Goal: Task Accomplishment & Management: Manage account settings

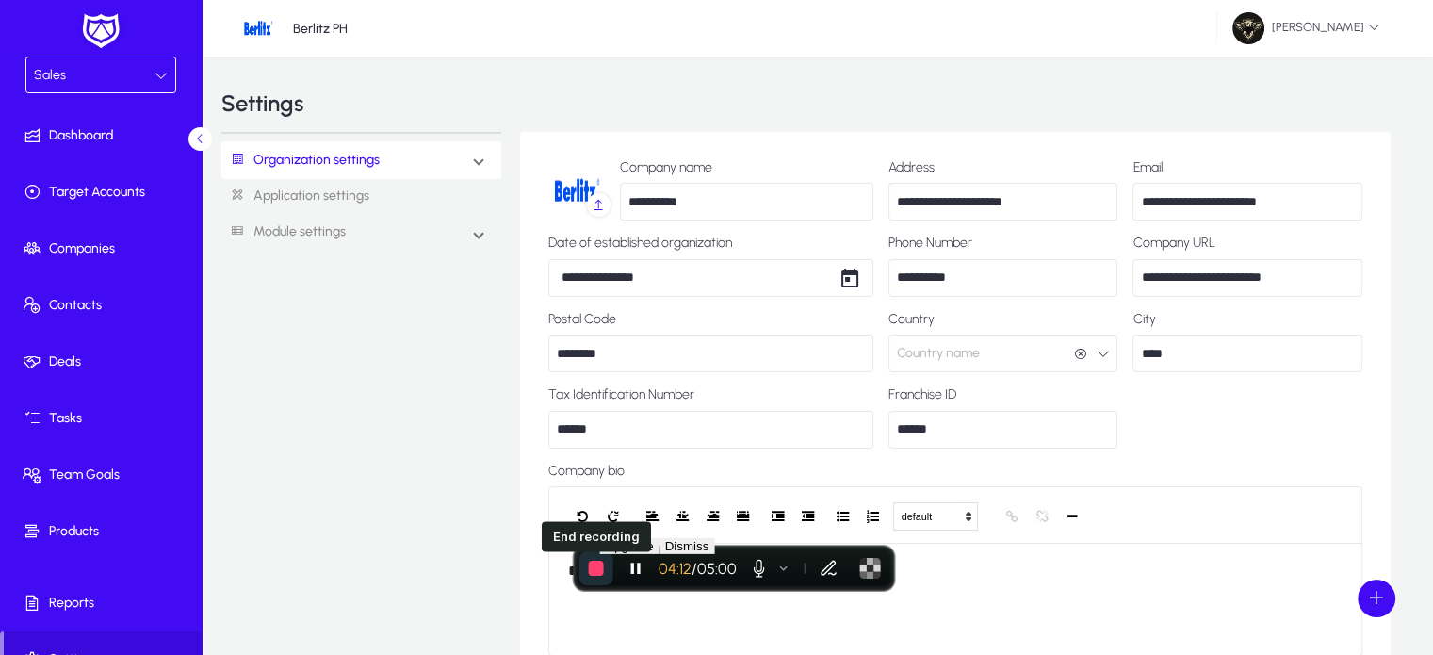
click at [600, 565] on span "End recording" at bounding box center [596, 567] width 15 height 15
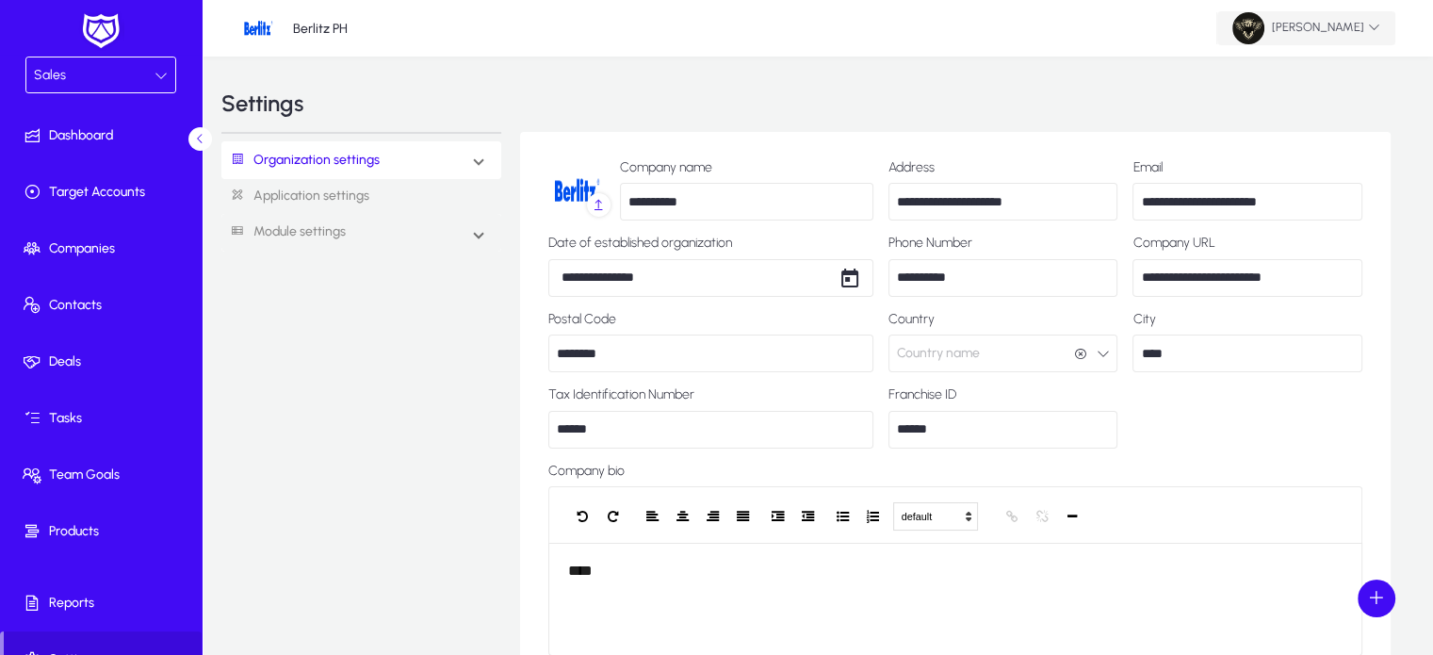
click at [1359, 15] on span "[PERSON_NAME]" at bounding box center [1306, 28] width 148 height 32
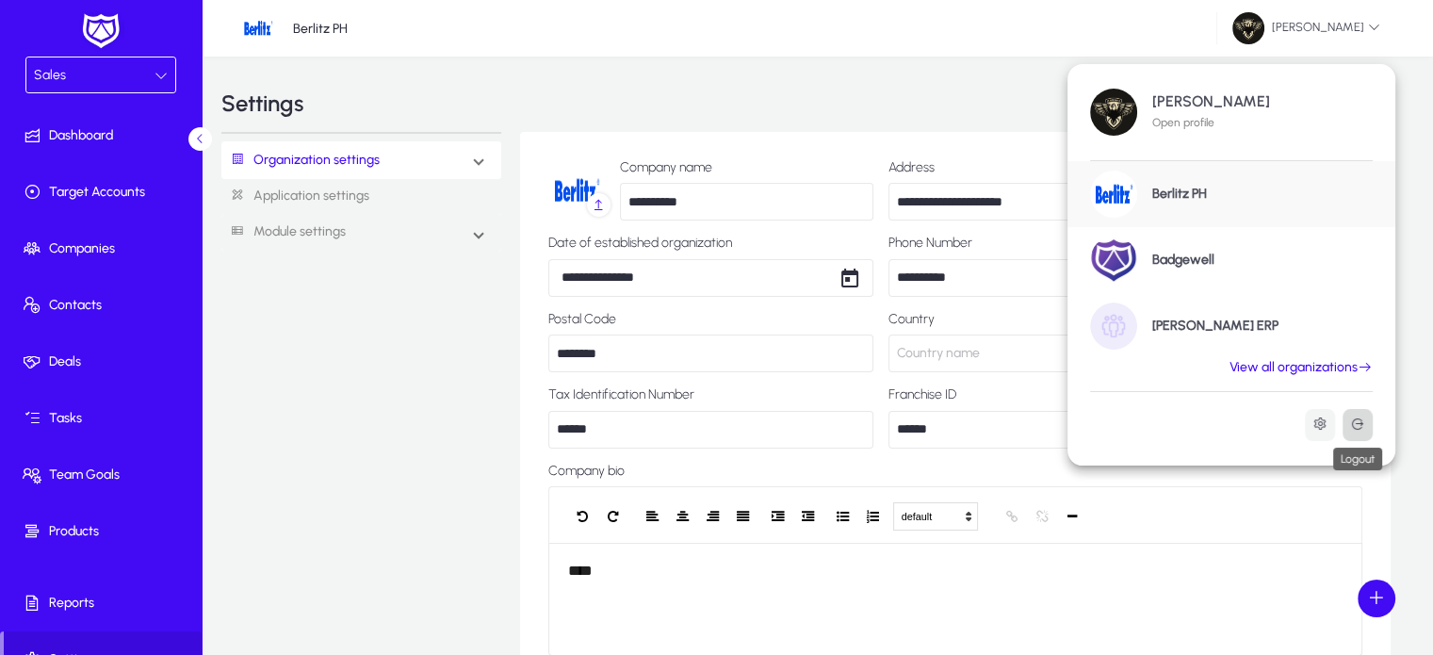
click at [1353, 413] on button at bounding box center [1357, 425] width 30 height 32
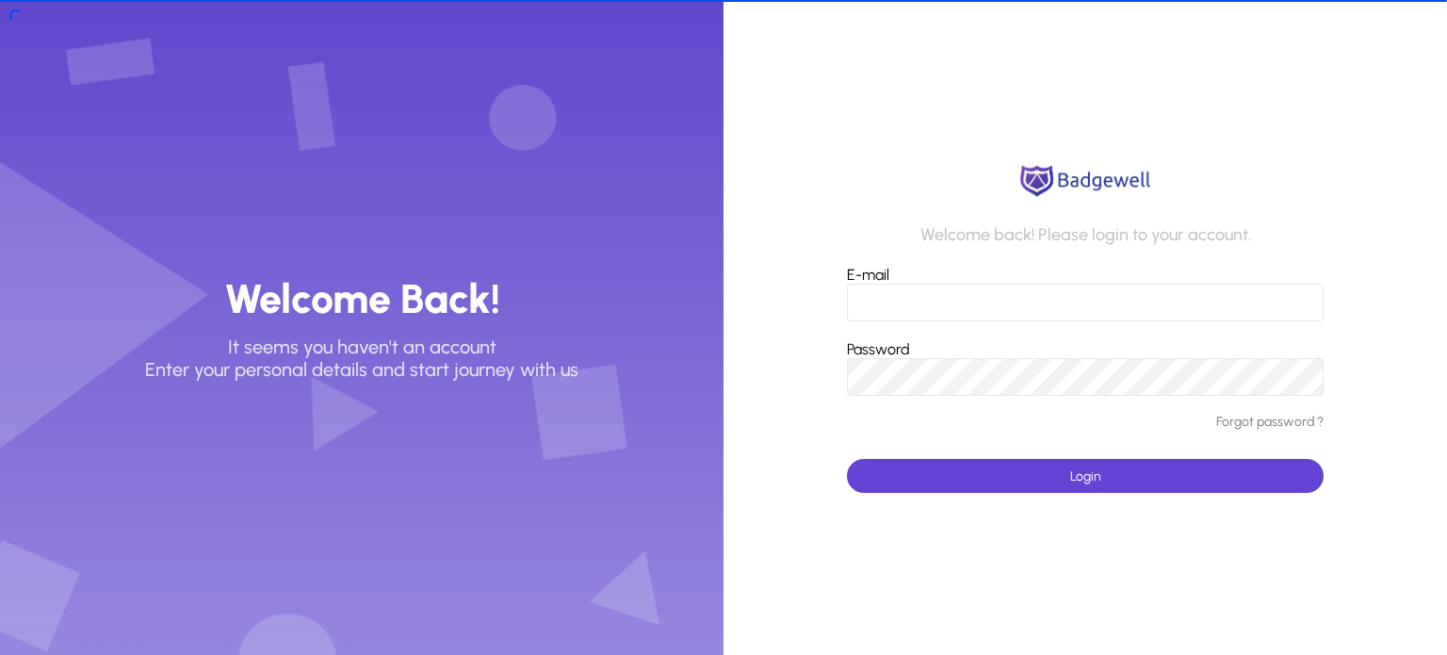
type input "*"
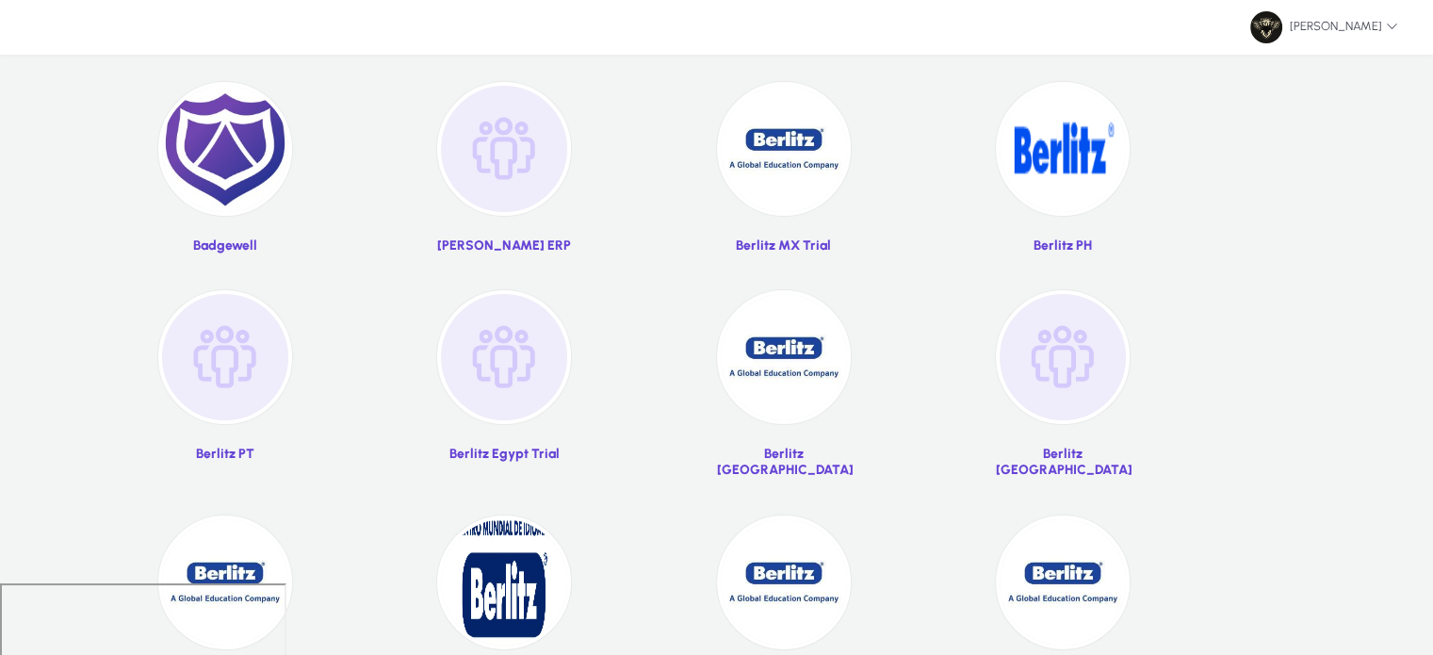
scroll to position [124, 0]
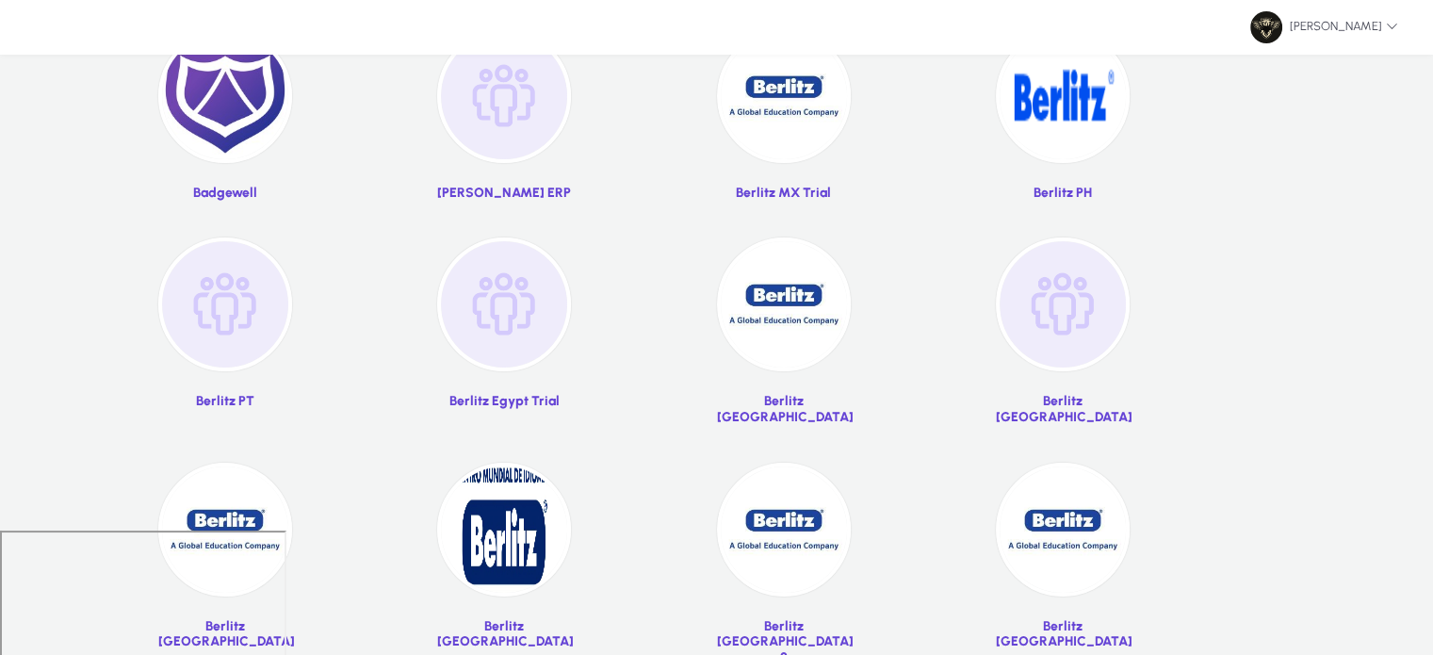
click at [784, 538] on img at bounding box center [784, 529] width 134 height 134
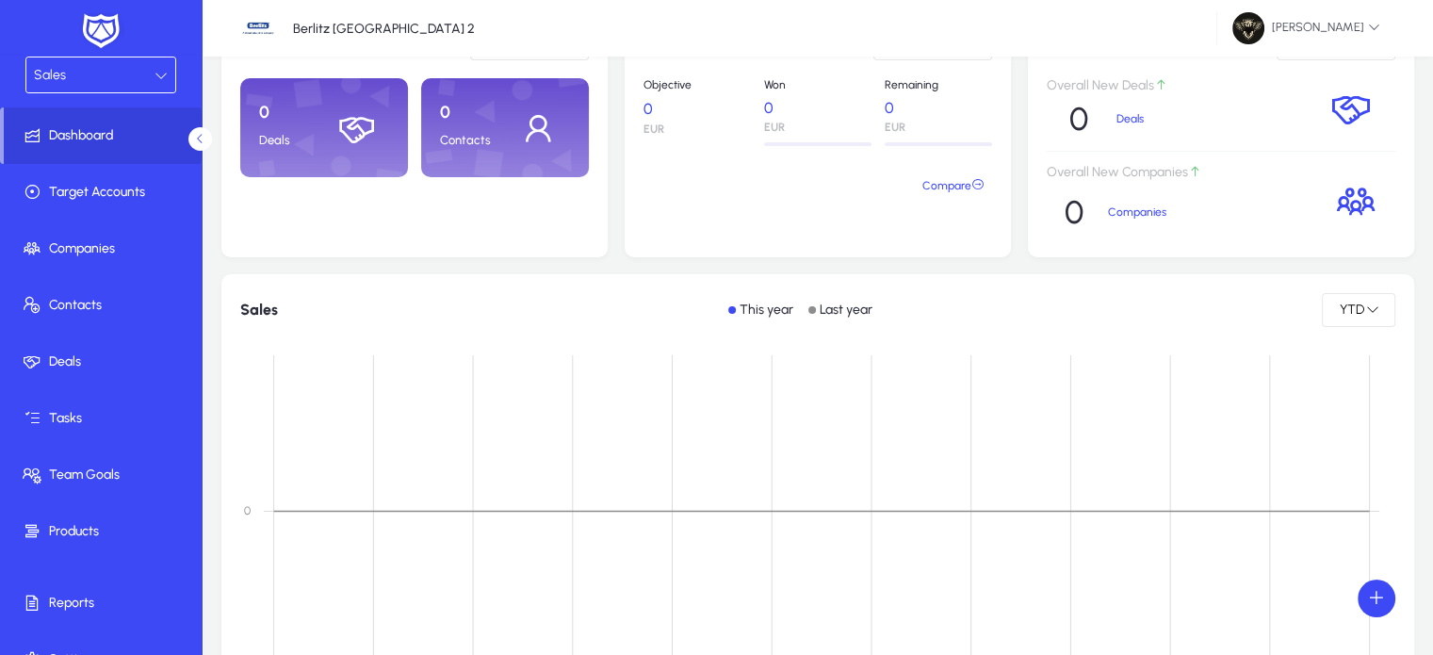
click at [121, 89] on div "Sales" at bounding box center [100, 74] width 149 height 35
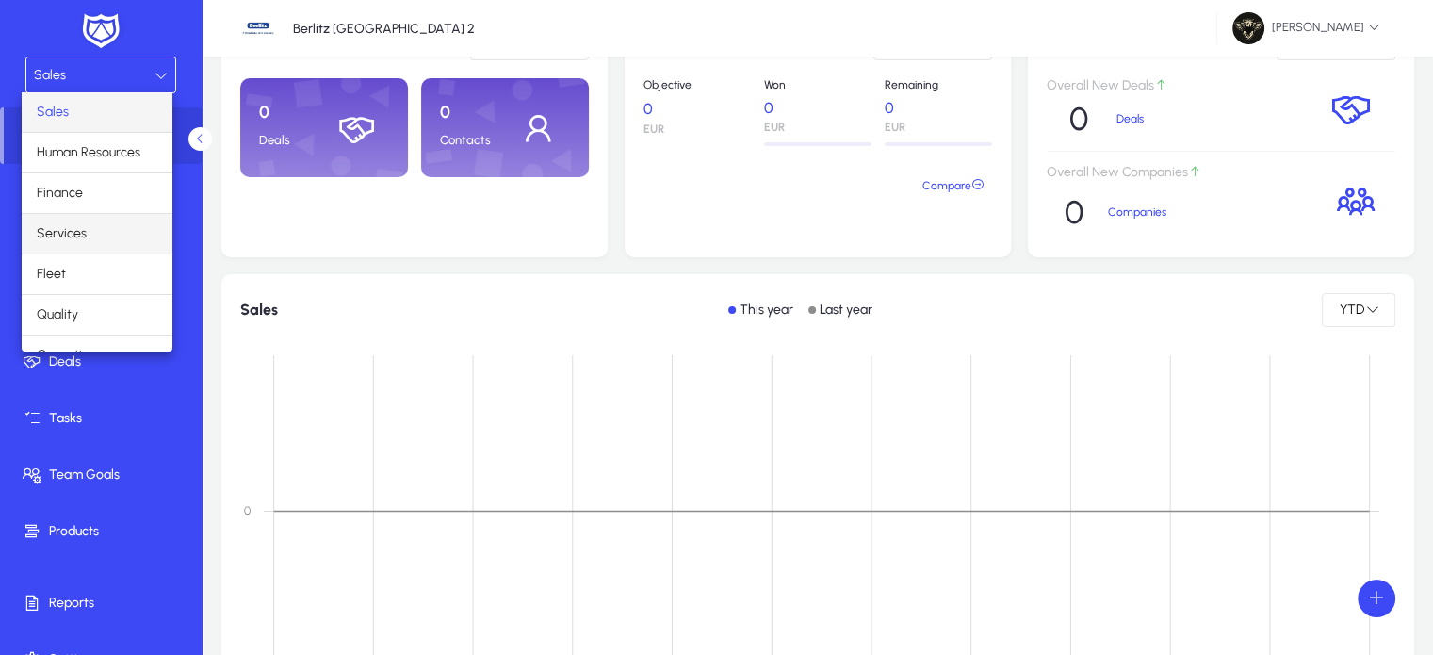
scroll to position [62, 0]
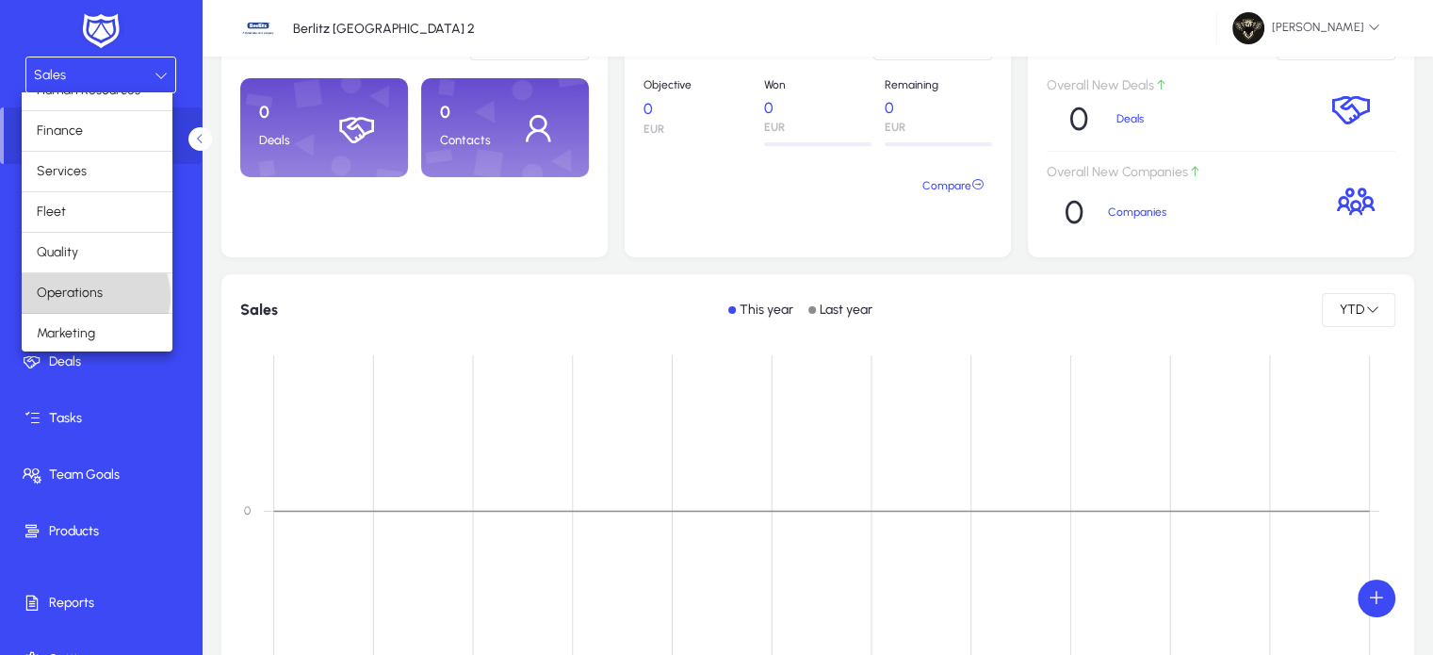
click at [94, 295] on span "Operations" at bounding box center [70, 293] width 66 height 23
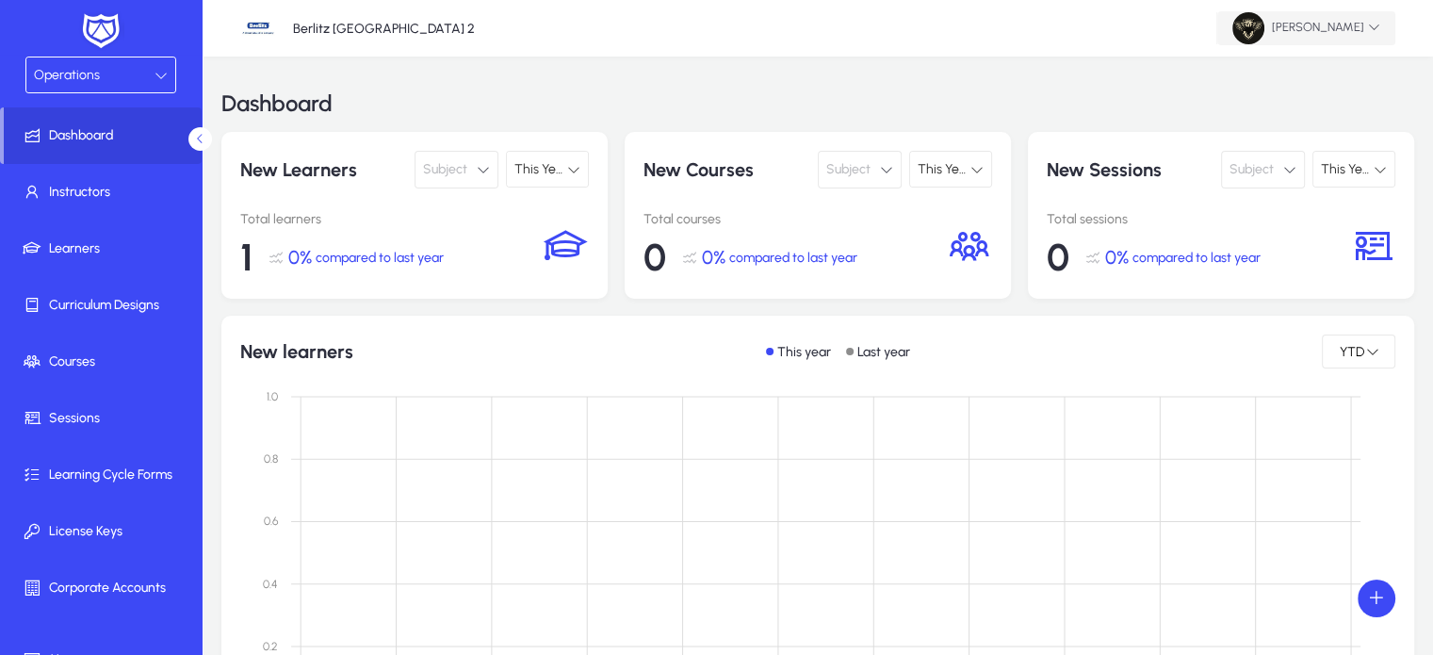
click at [1371, 28] on icon at bounding box center [1374, 27] width 12 height 12
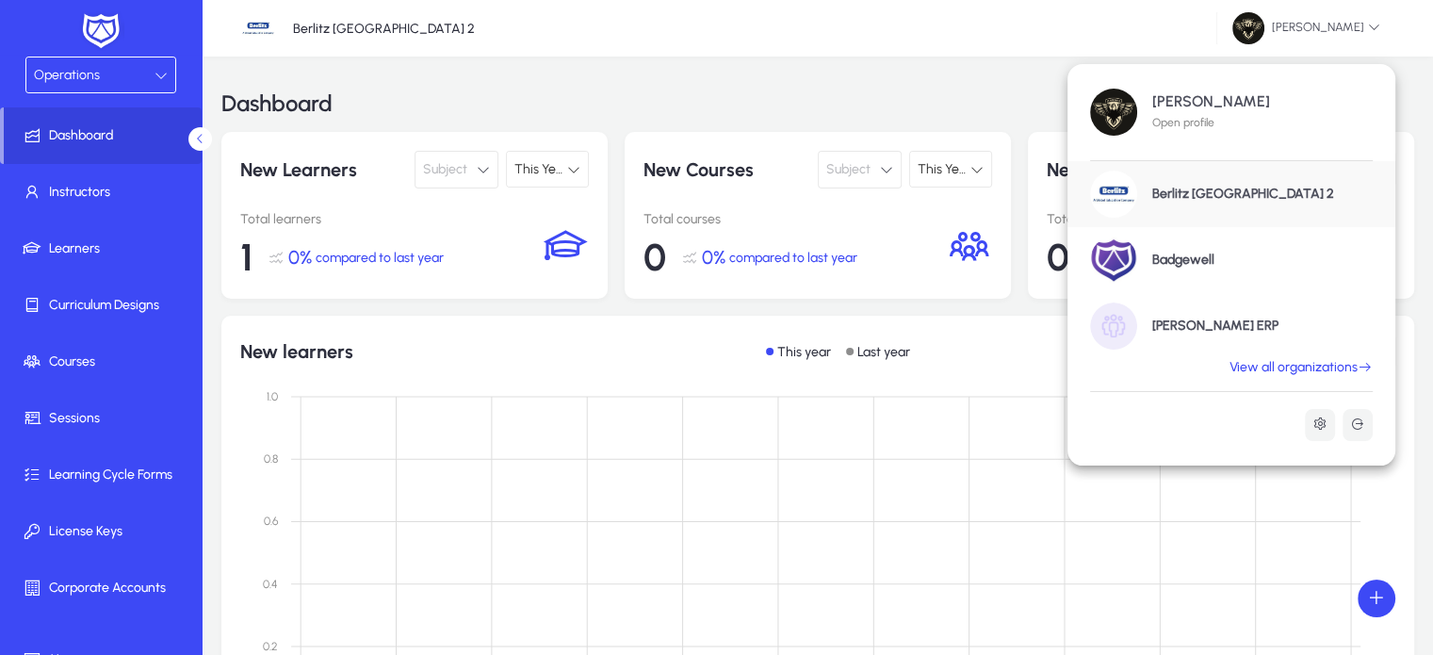
drag, startPoint x: 1301, startPoint y: 368, endPoint x: 1314, endPoint y: 368, distance: 13.2
click at [1314, 368] on link "View all organizations" at bounding box center [1301, 367] width 188 height 17
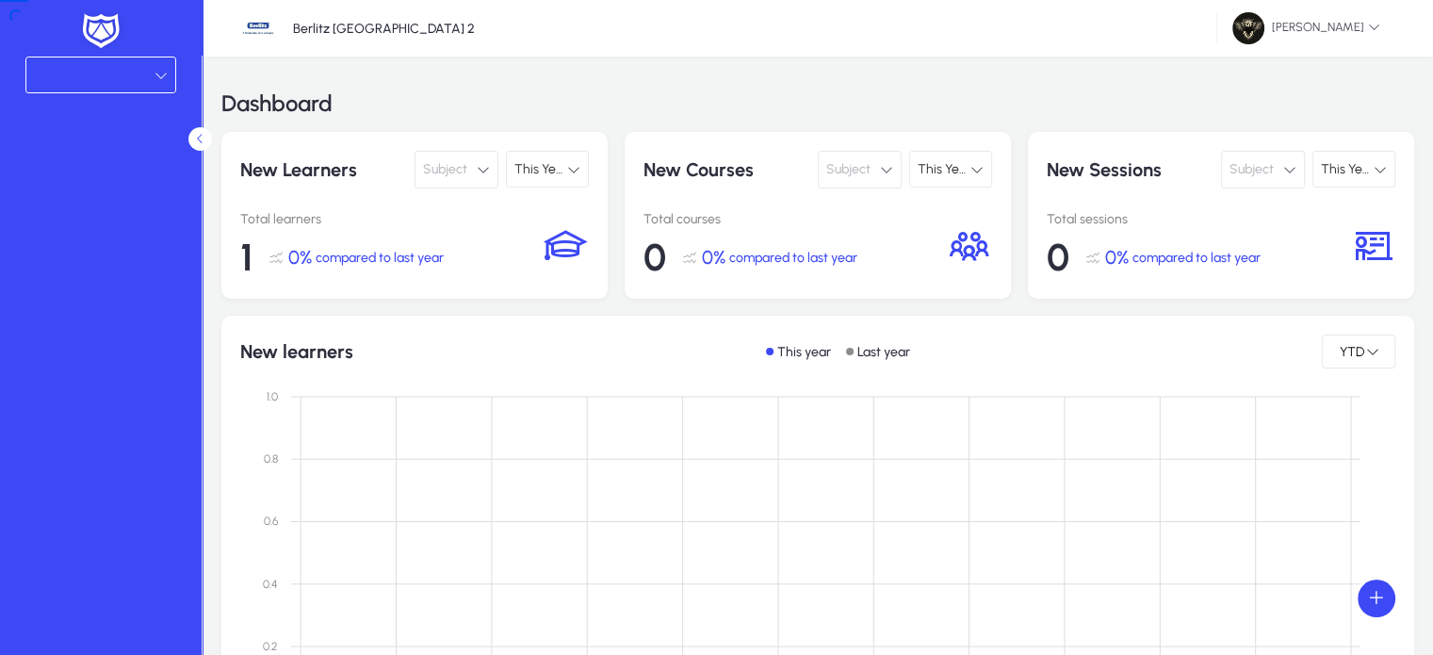
click at [1314, 368] on div "New learners This year Last year YTD Jan Jan Feb Feb Mar Mar Apr Apr May May Ju…" at bounding box center [817, 548] width 1155 height 429
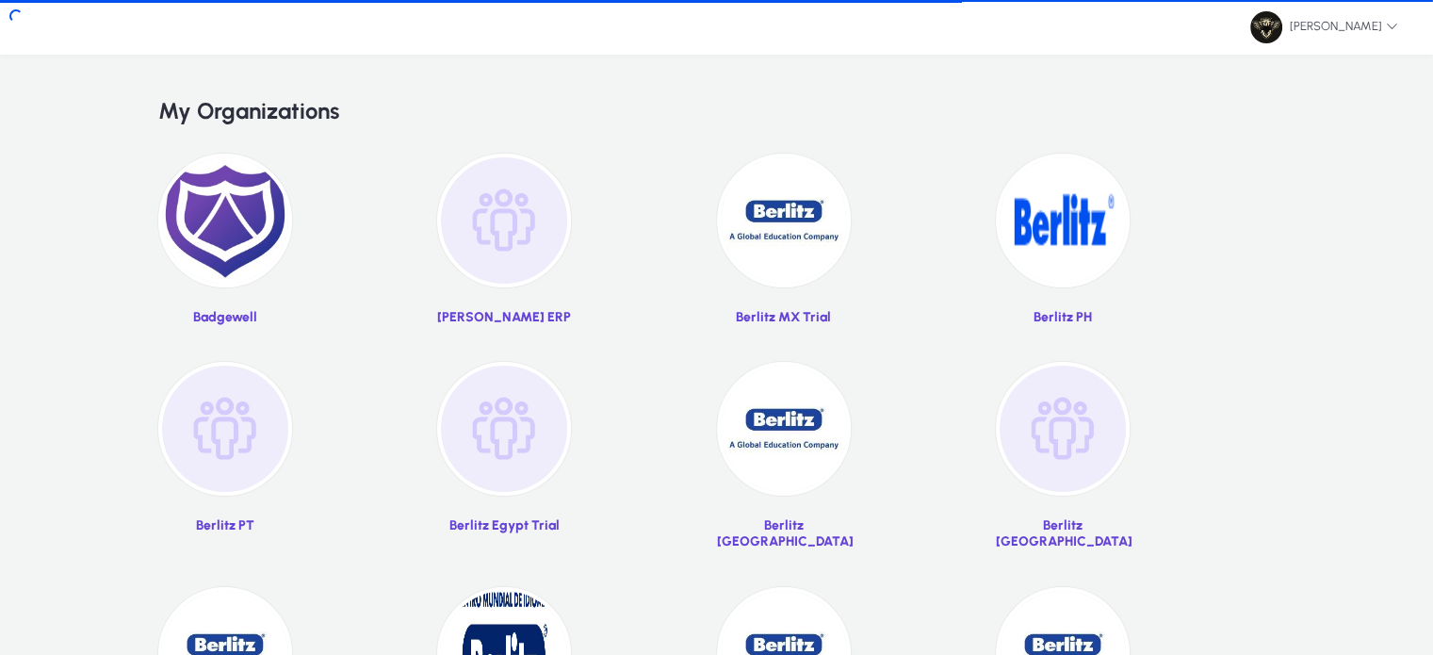
scroll to position [124, 0]
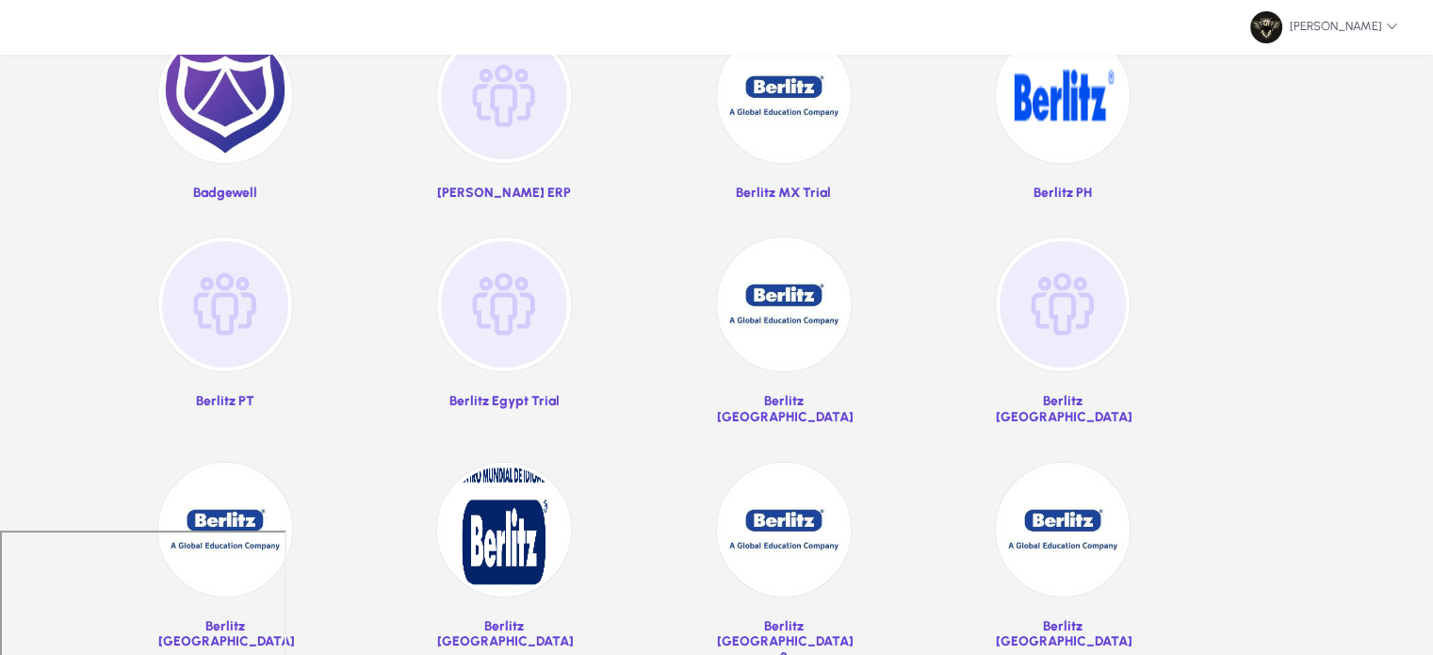
click at [784, 339] on img at bounding box center [784, 304] width 134 height 134
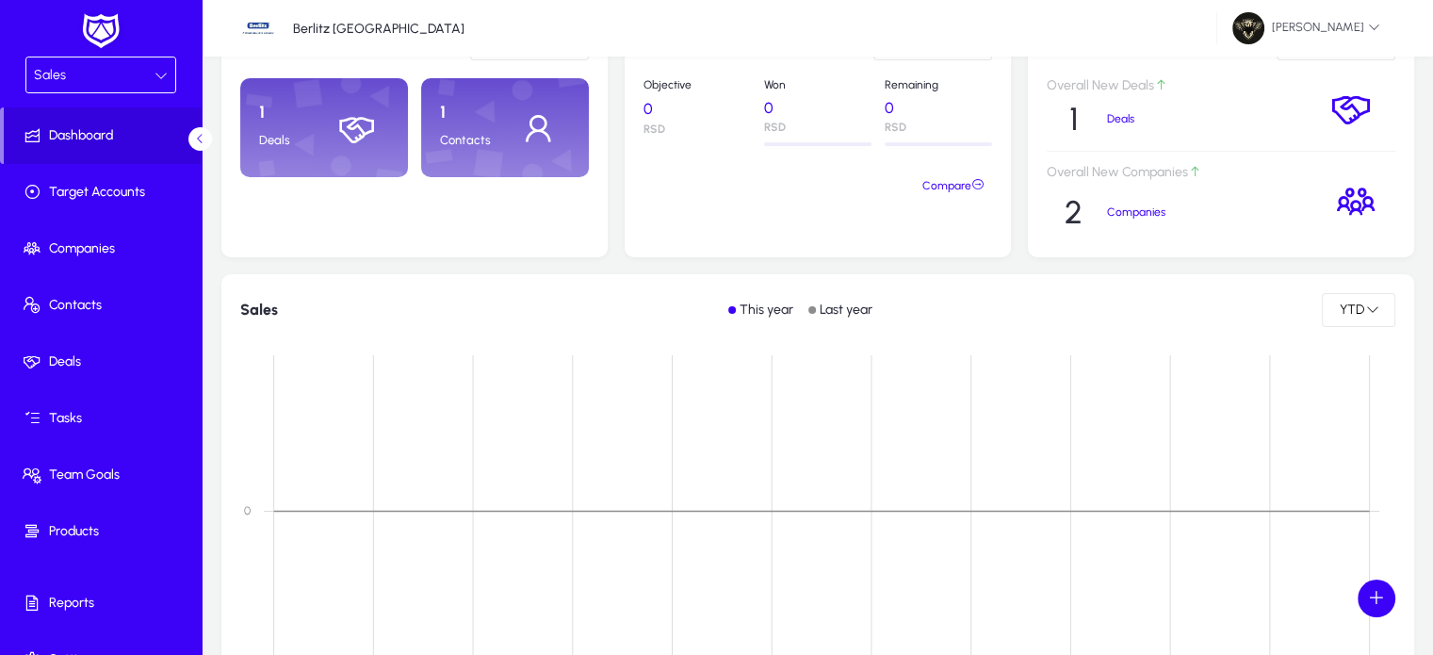
click at [108, 89] on div "Sales" at bounding box center [100, 74] width 149 height 35
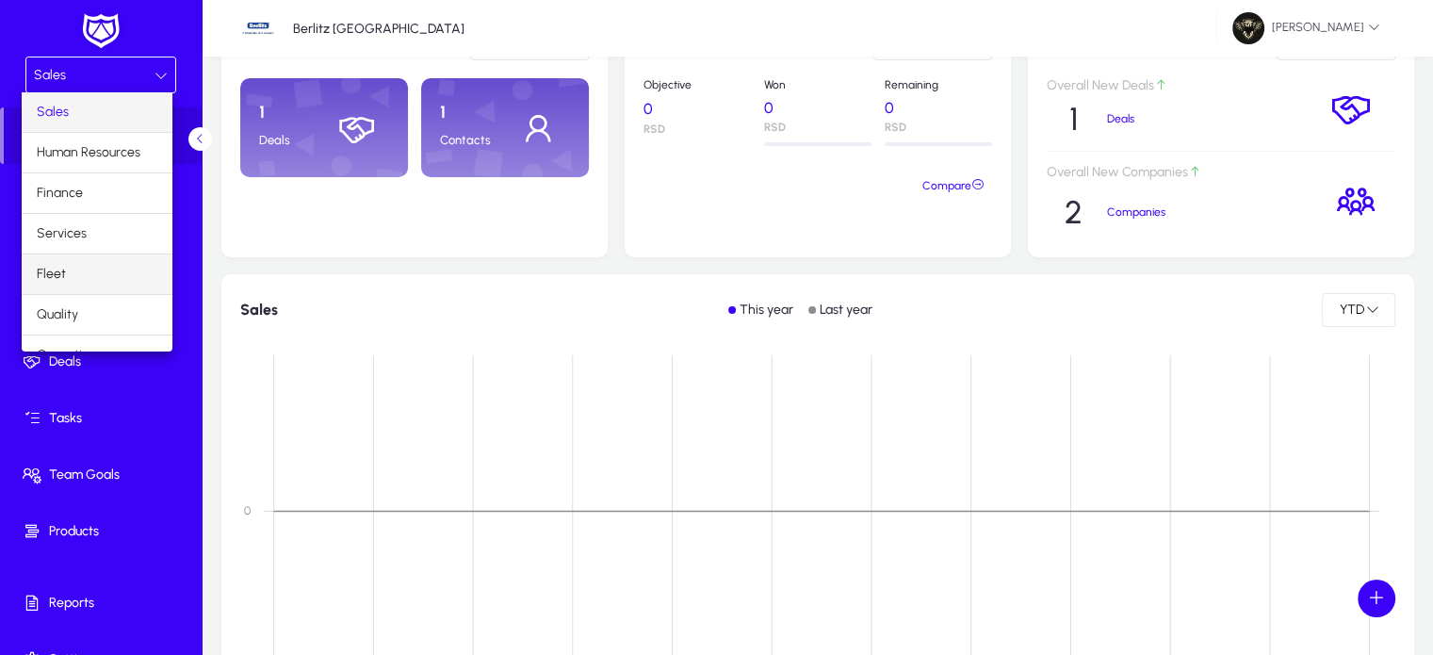
scroll to position [62, 0]
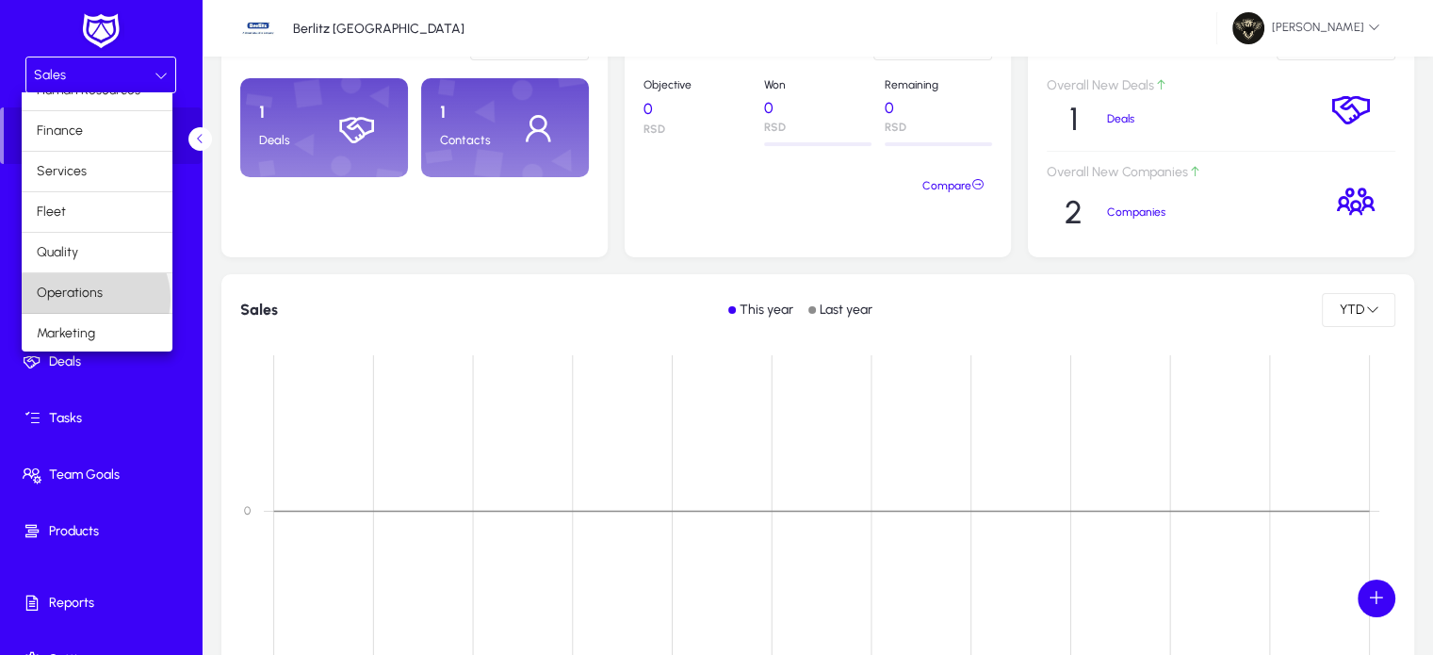
click at [94, 297] on span "Operations" at bounding box center [70, 293] width 66 height 23
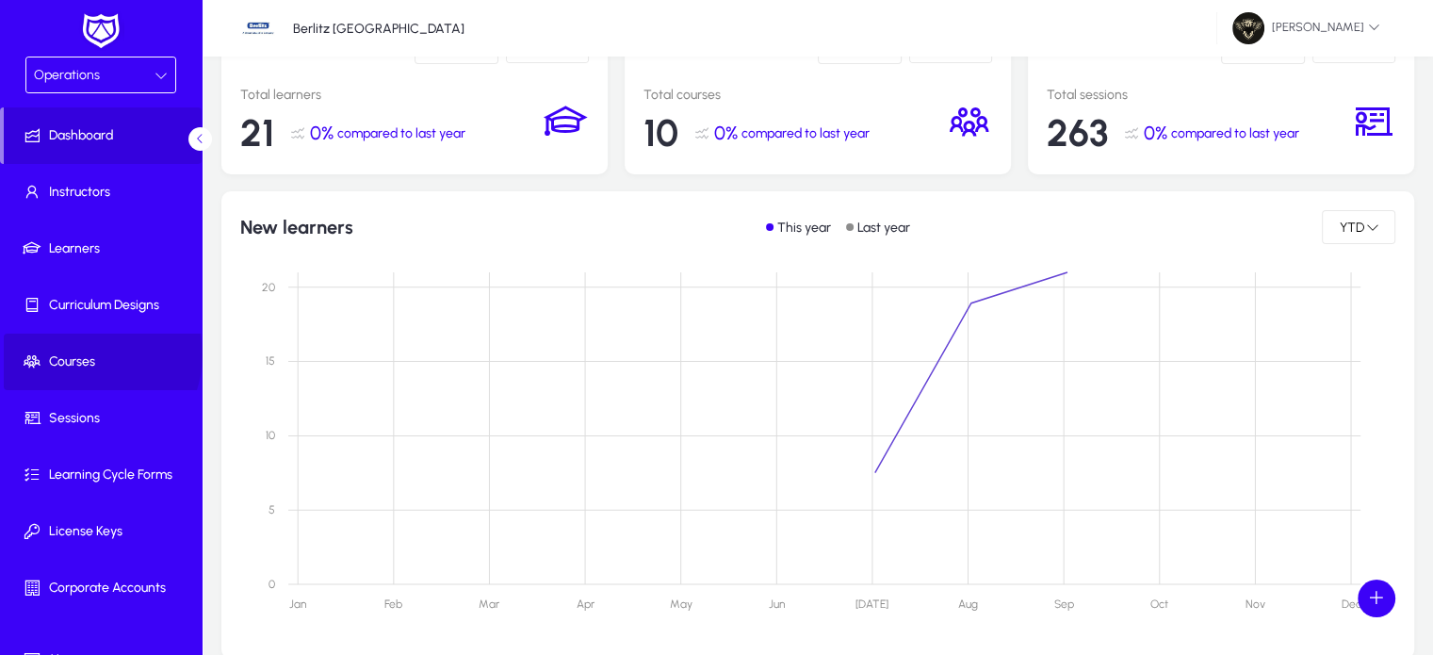
click at [90, 354] on span "Courses" at bounding box center [105, 361] width 202 height 19
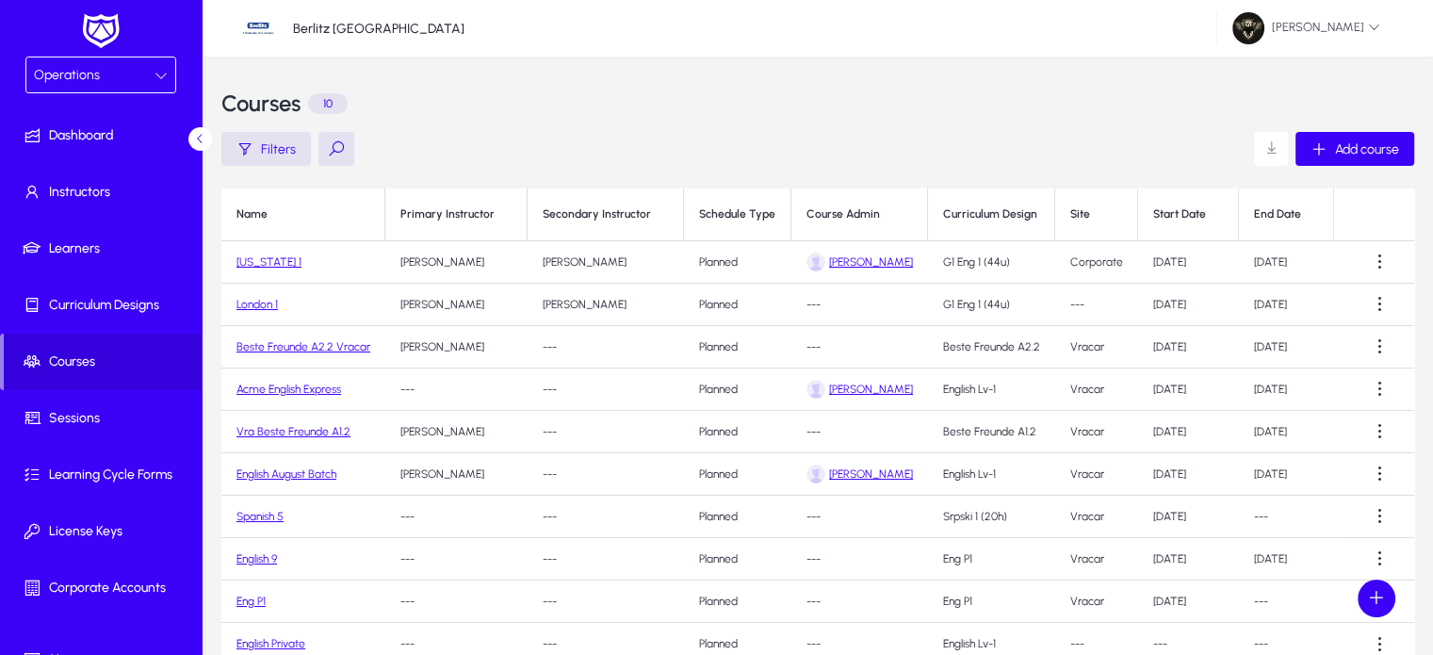
click at [255, 259] on link "[US_STATE] 1" at bounding box center [268, 261] width 65 height 13
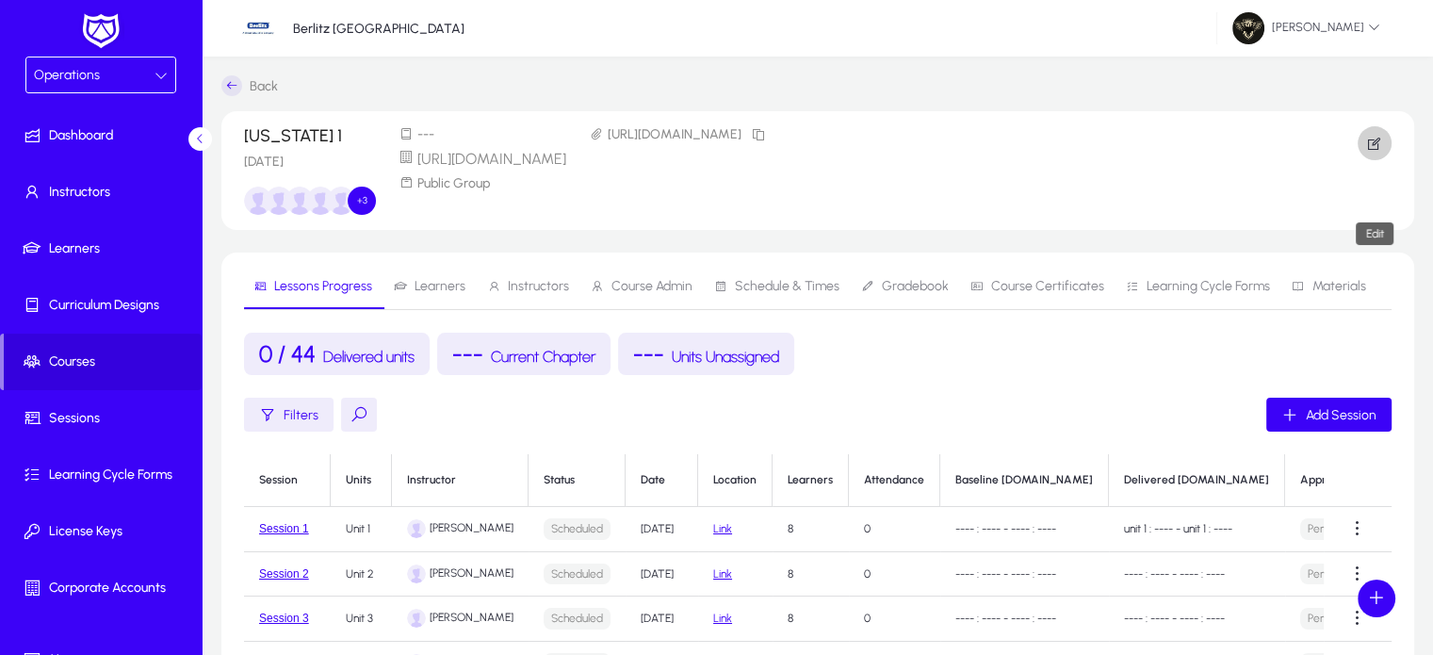
click at [1370, 132] on span "button" at bounding box center [1374, 143] width 34 height 45
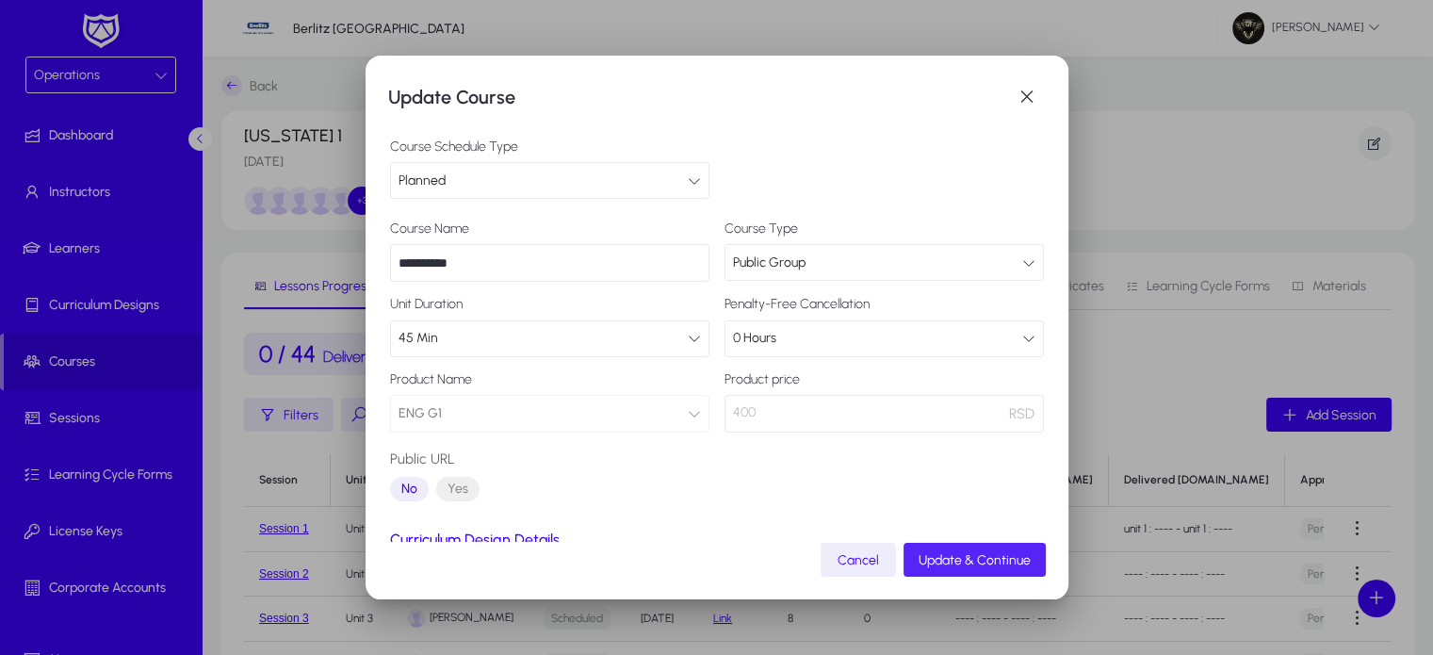
click at [972, 575] on span "submit" at bounding box center [974, 559] width 142 height 45
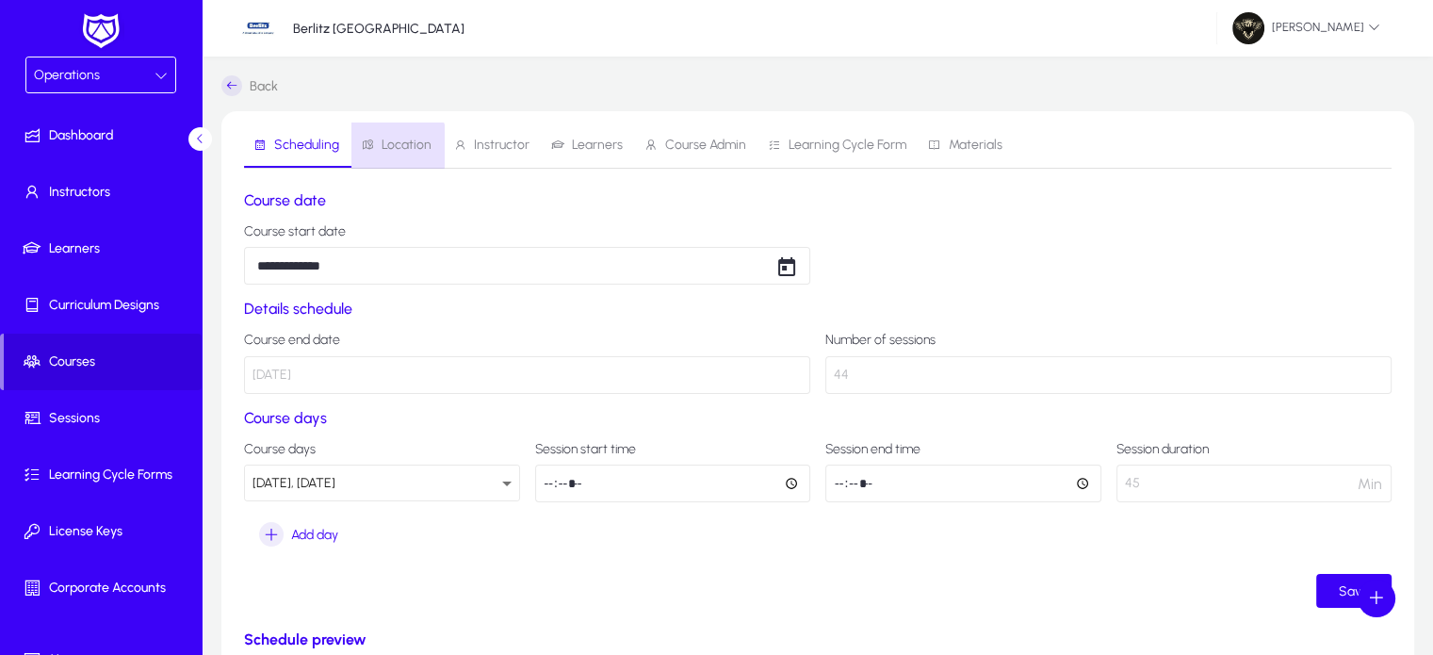
click at [396, 146] on span "Location" at bounding box center [406, 144] width 50 height 13
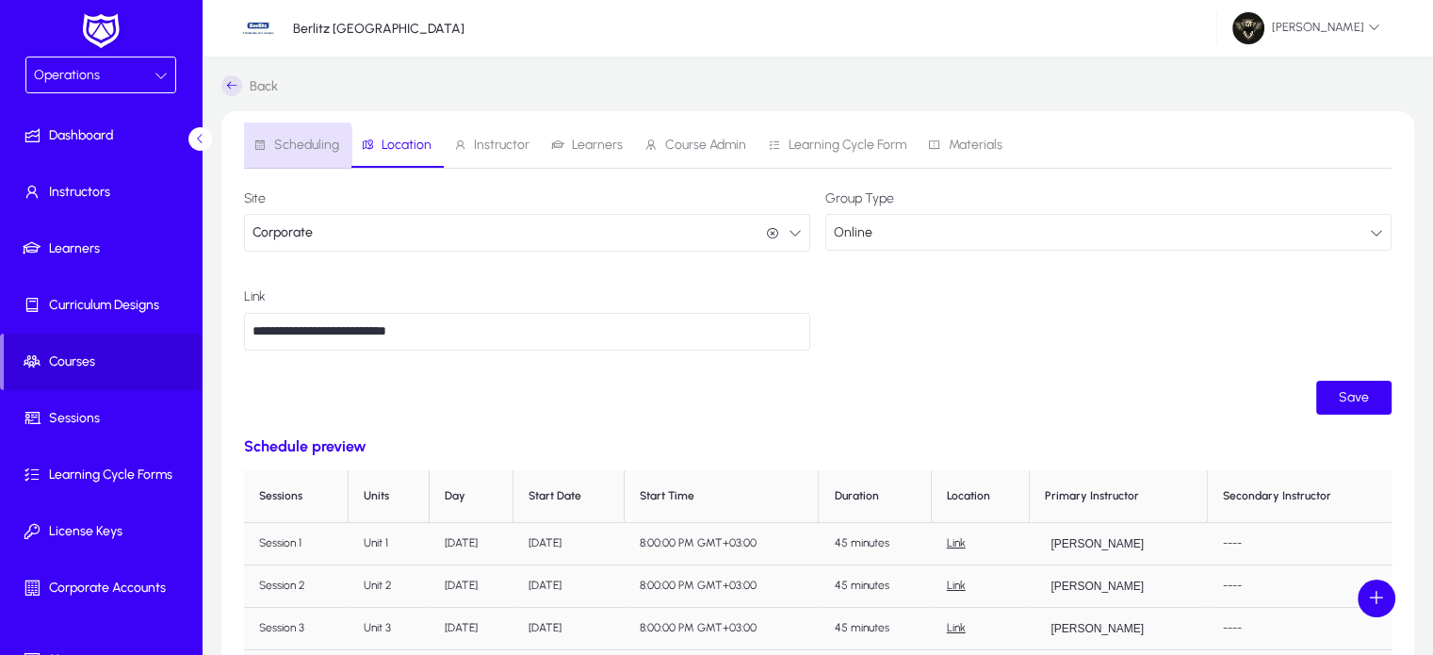
click at [294, 147] on span "Scheduling" at bounding box center [306, 144] width 65 height 13
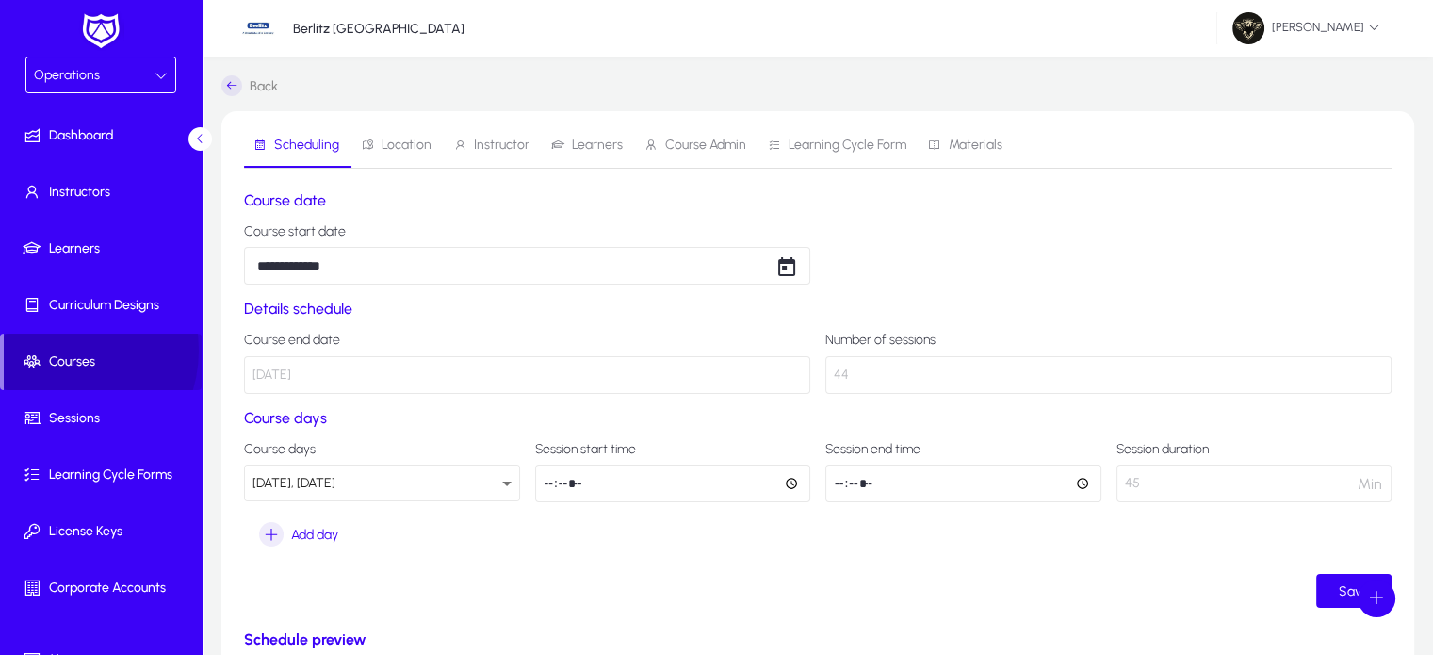
click at [58, 349] on span at bounding box center [103, 361] width 198 height 45
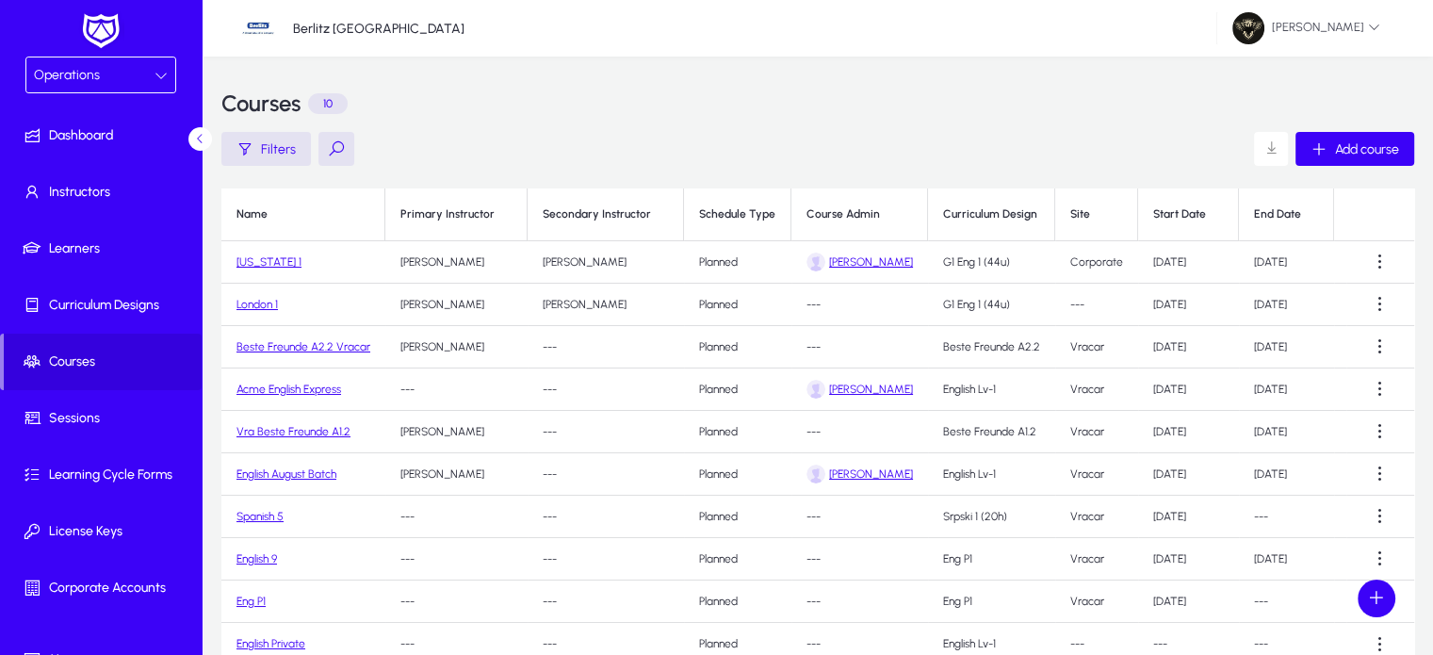
click at [272, 263] on link "[US_STATE] 1" at bounding box center [268, 261] width 65 height 13
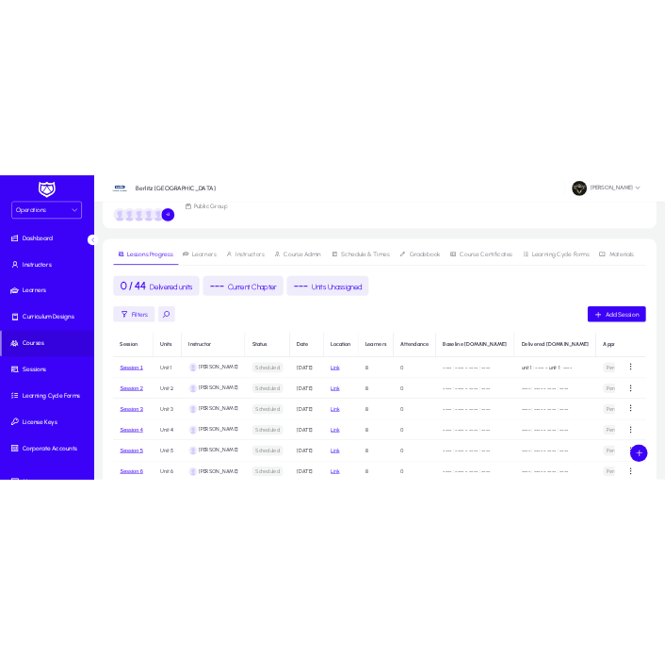
scroll to position [119, 0]
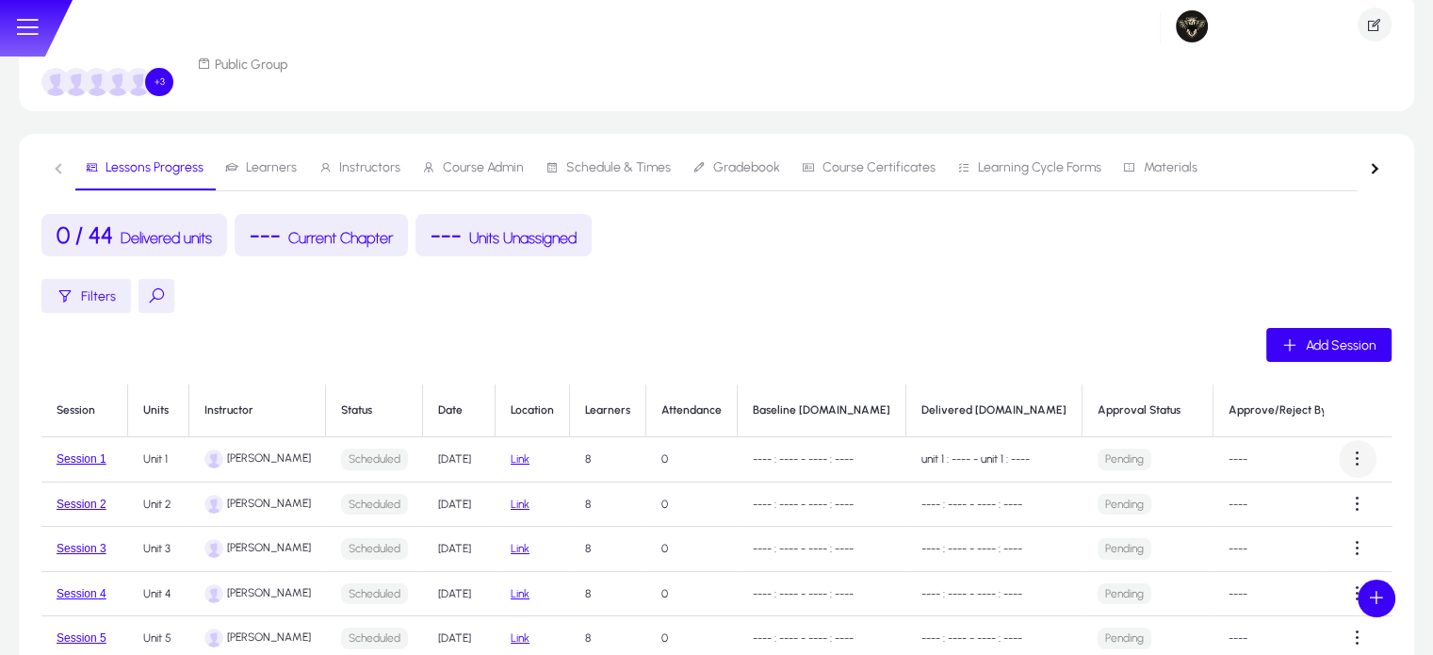
click at [1338, 443] on span at bounding box center [1357, 459] width 38 height 38
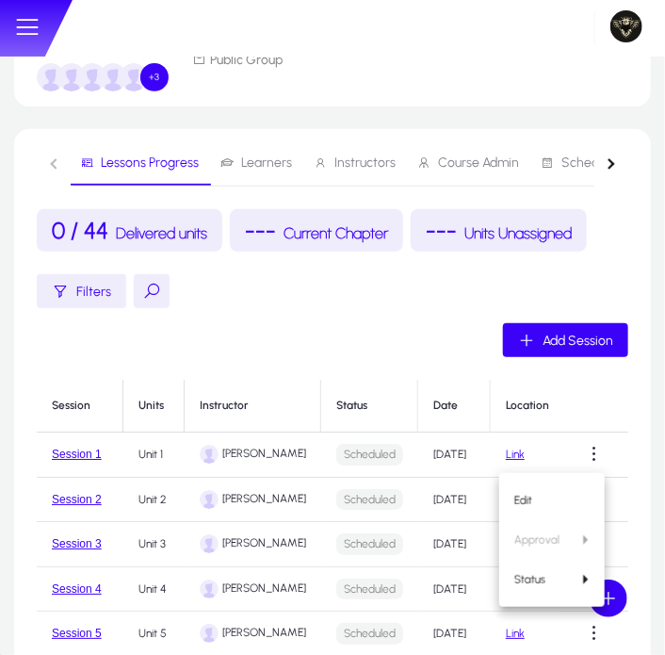
click at [585, 454] on div at bounding box center [332, 327] width 665 height 655
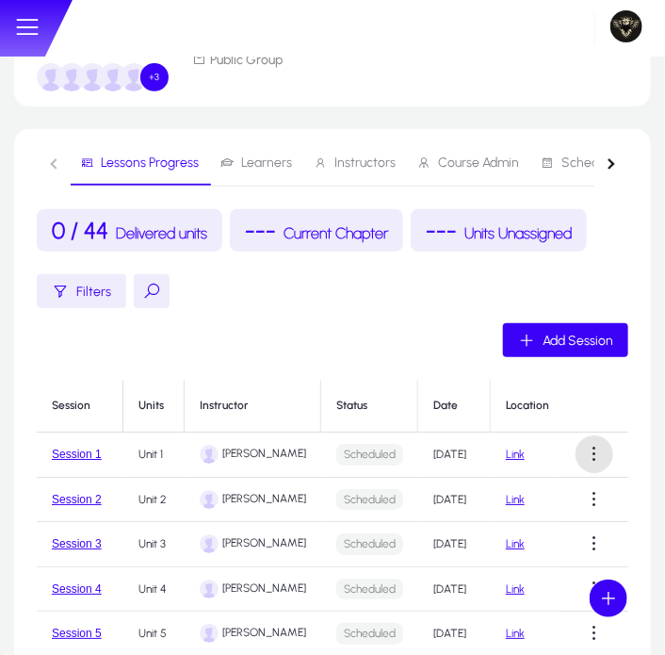
click at [585, 454] on span at bounding box center [594, 454] width 38 height 38
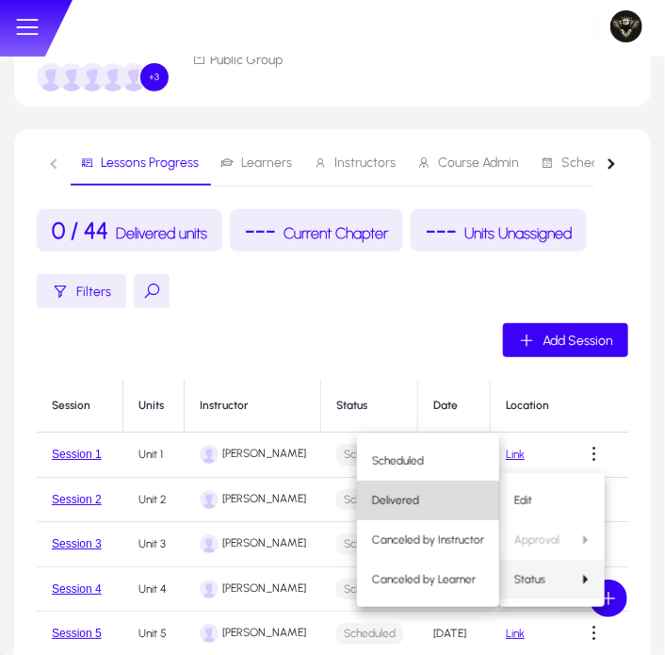
click at [407, 504] on span "Delivered" at bounding box center [428, 500] width 112 height 17
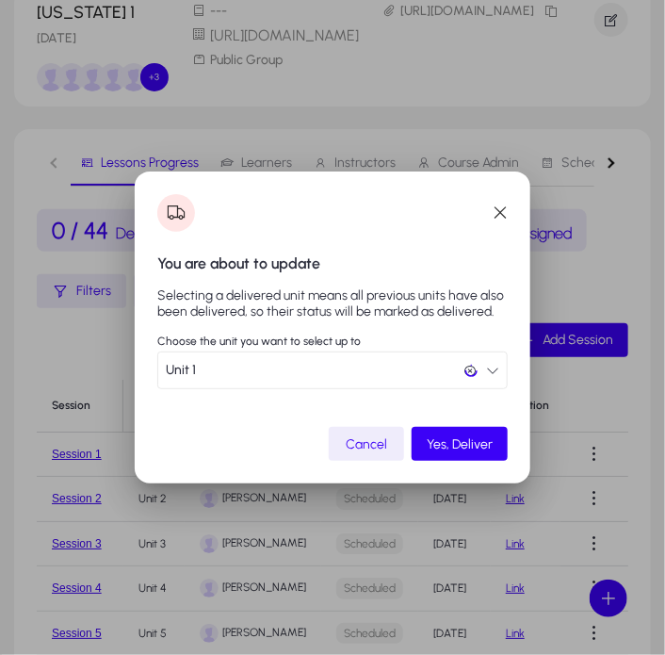
scroll to position [0, 0]
click at [460, 440] on span "Yes, Deliver" at bounding box center [460, 444] width 66 height 16
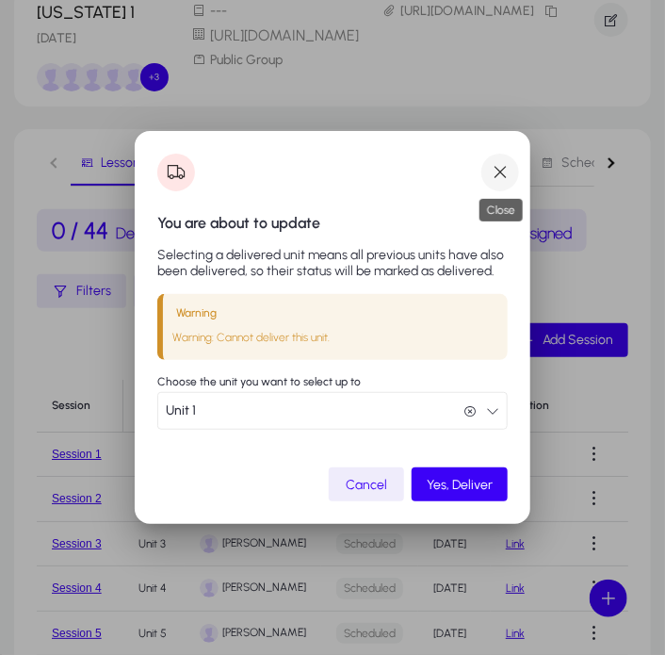
click at [501, 176] on span "button" at bounding box center [500, 173] width 38 height 38
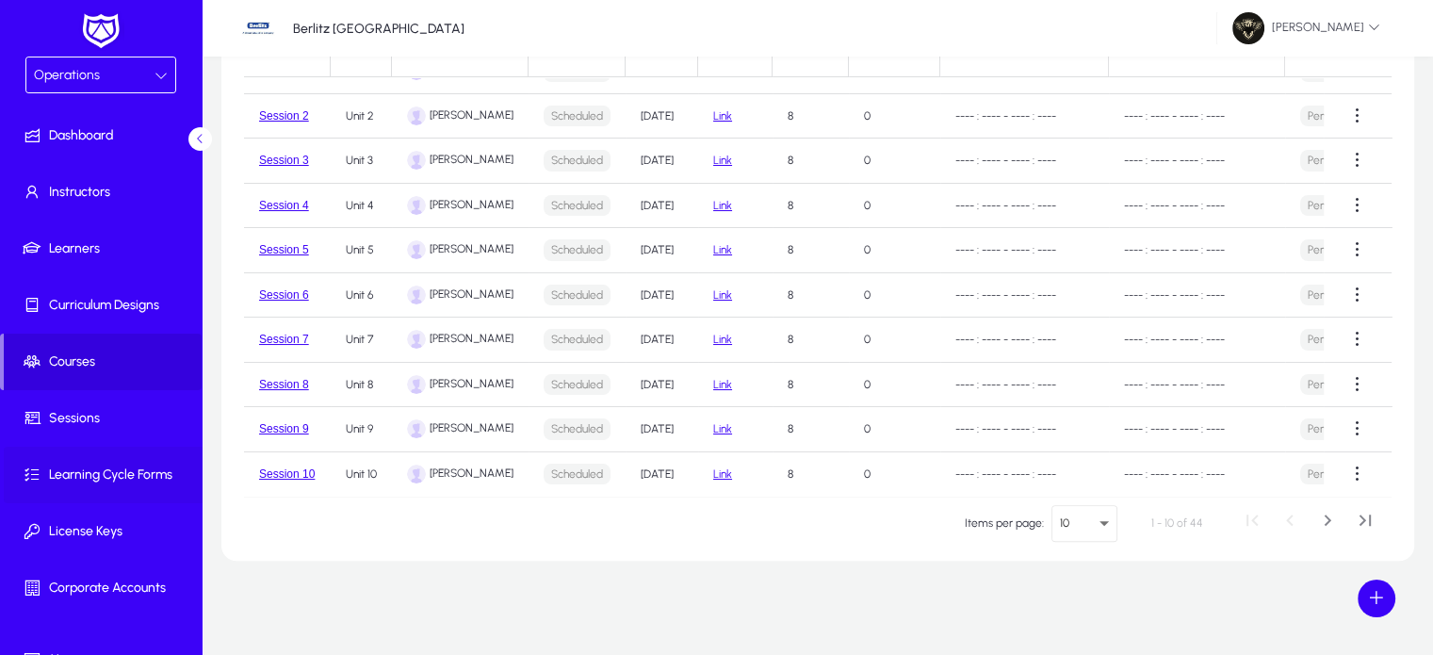
scroll to position [89, 0]
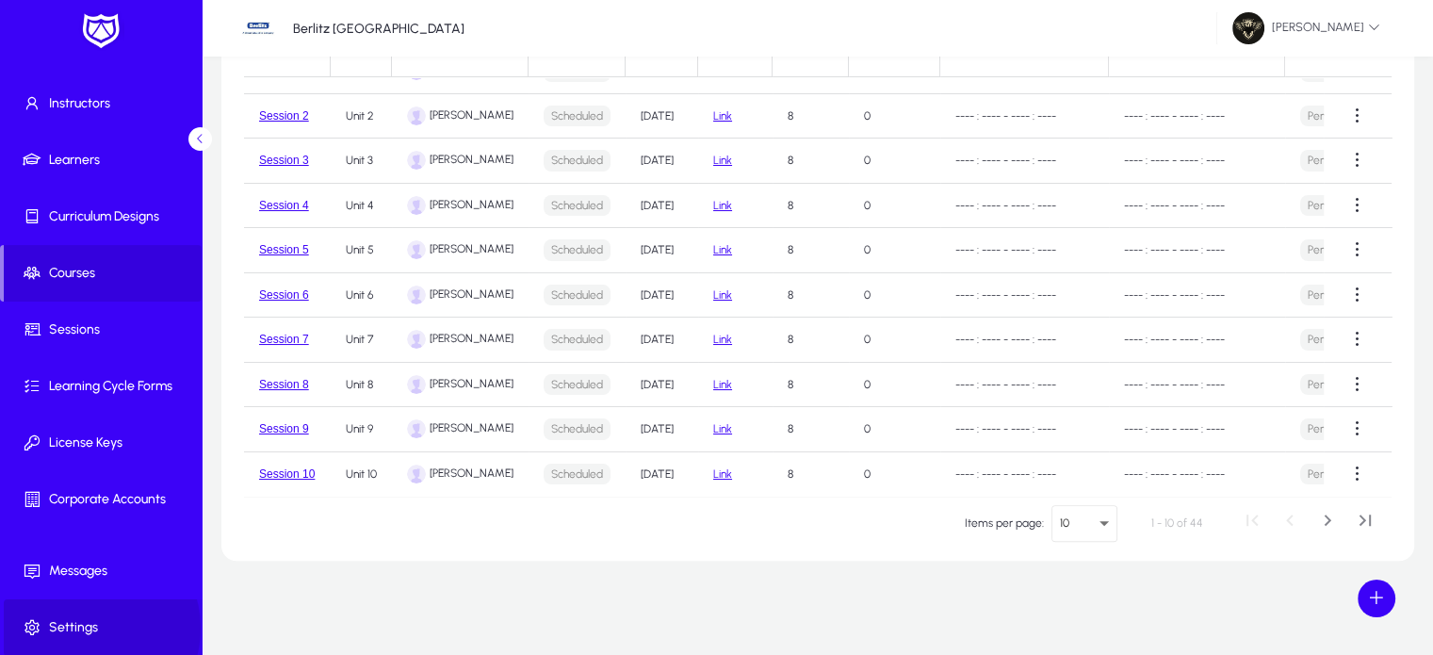
click at [85, 627] on span "Settings" at bounding box center [105, 627] width 202 height 19
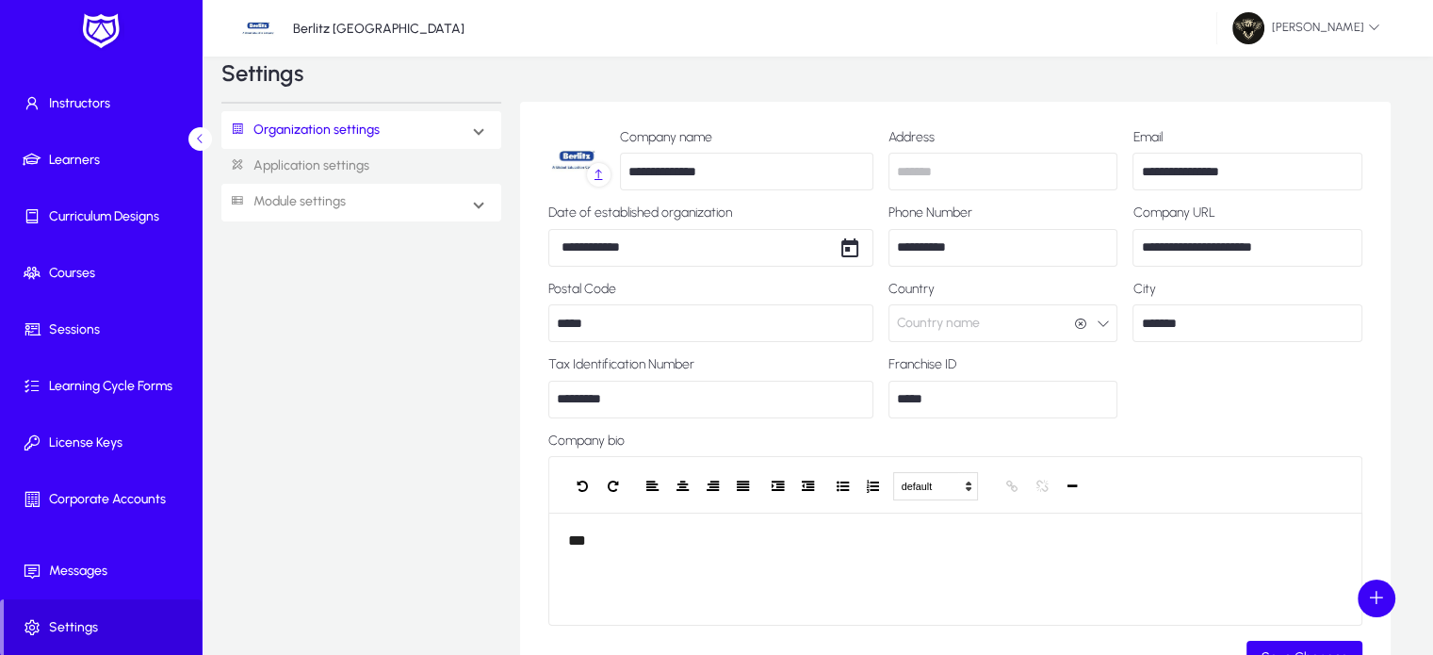
scroll to position [30, 0]
click at [381, 130] on span "Organization settings" at bounding box center [307, 130] width 173 height 35
click at [277, 274] on link "Sites" at bounding box center [261, 282] width 35 height 23
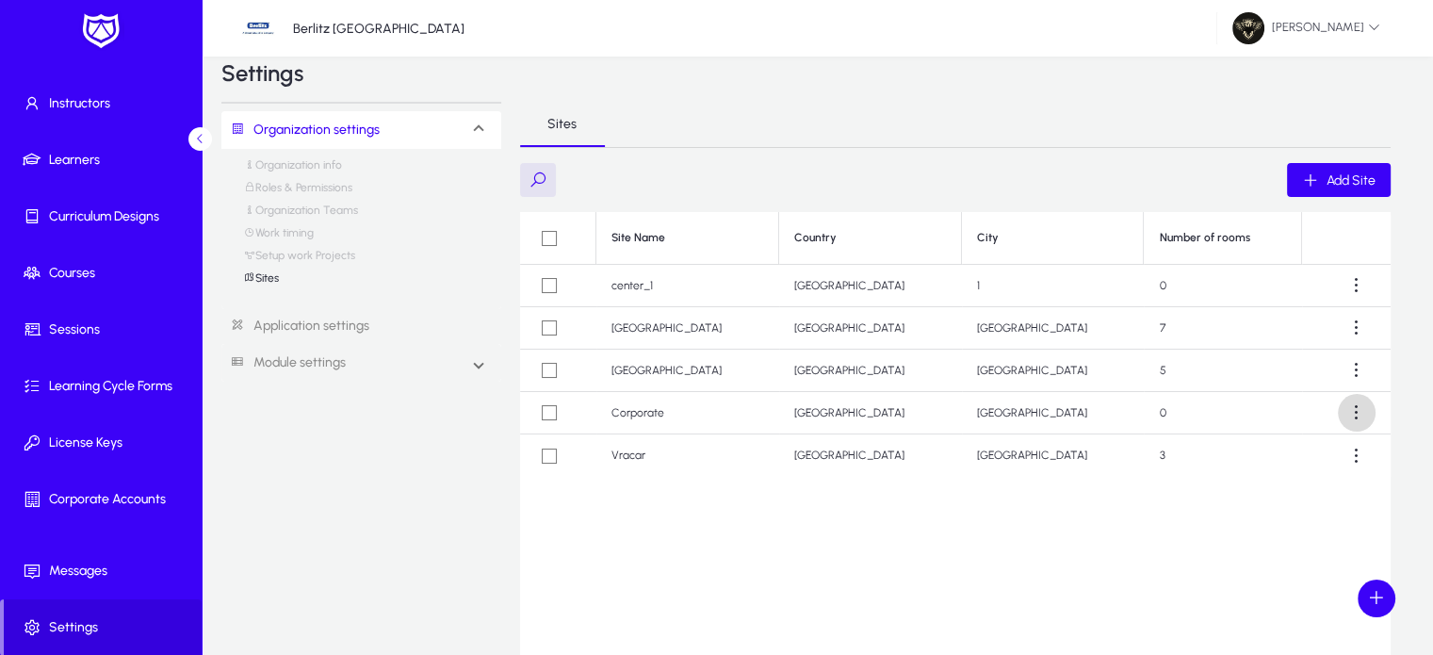
click at [1367, 410] on span at bounding box center [1356, 413] width 38 height 38
click at [1318, 440] on button "Edit" at bounding box center [1321, 458] width 105 height 40
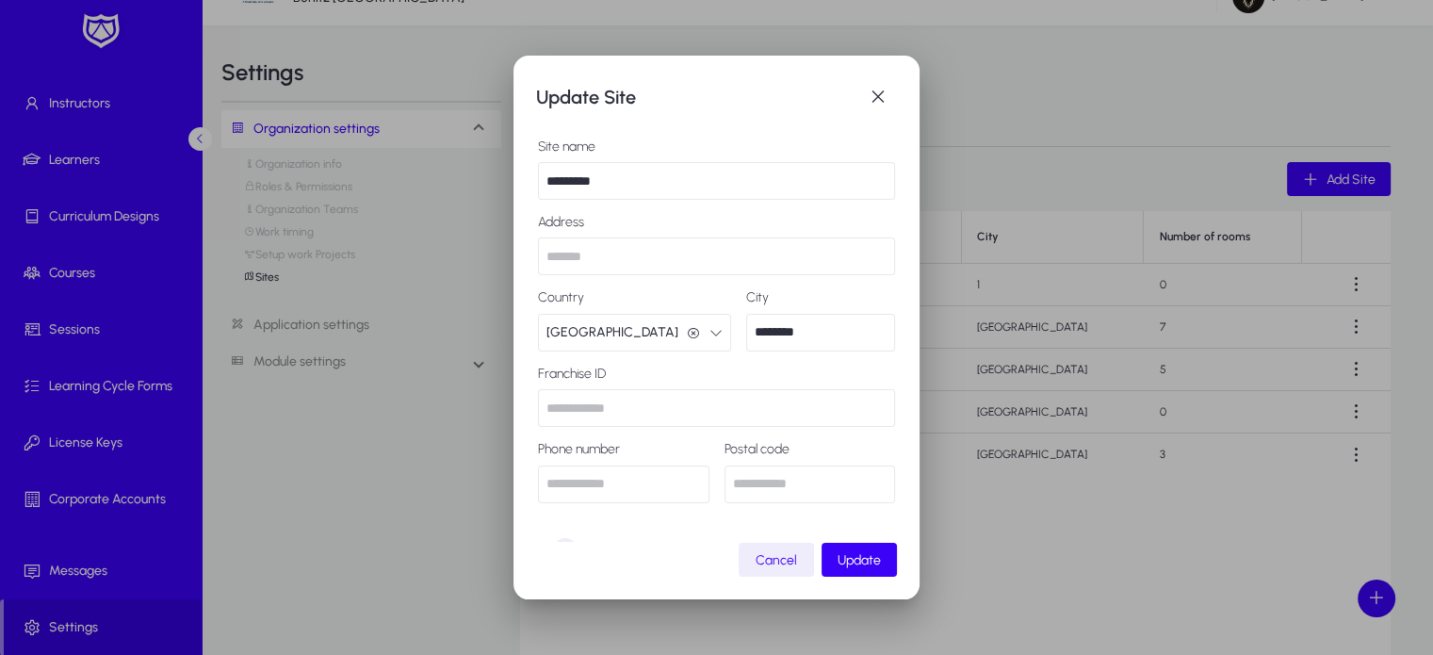
scroll to position [54, 0]
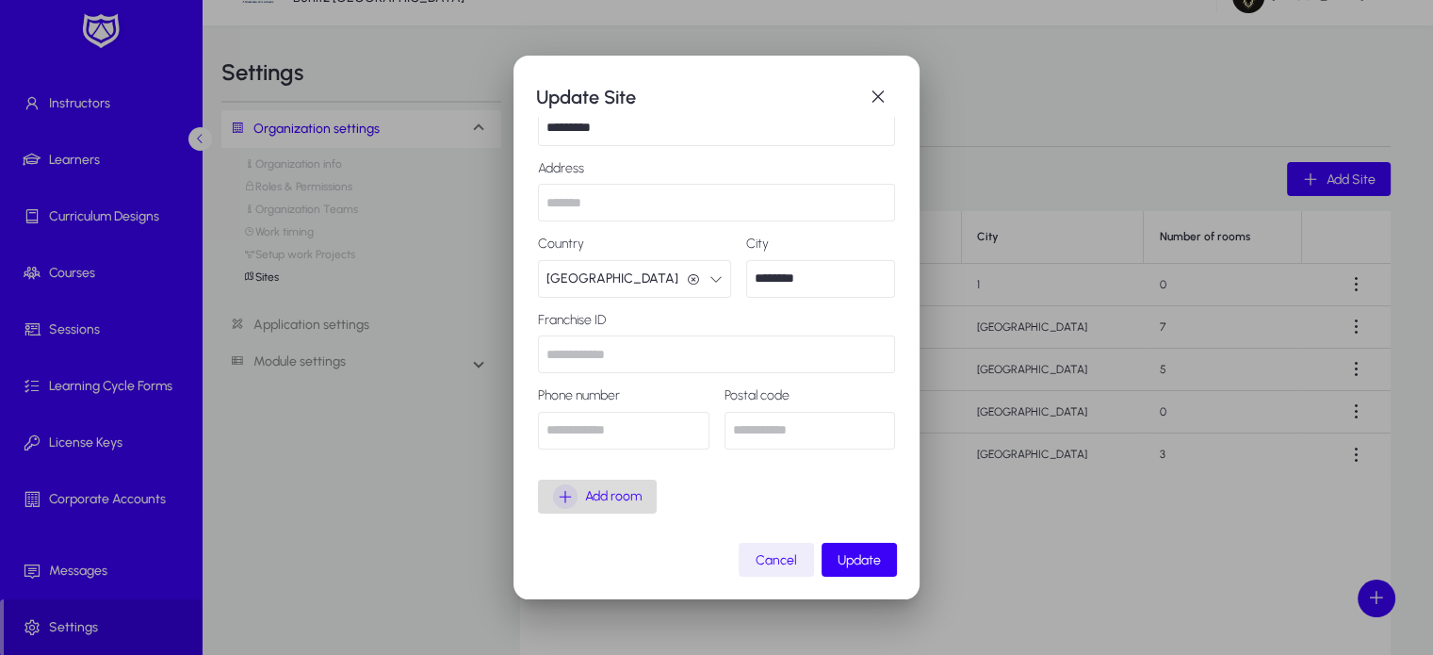
click at [555, 499] on icon "button" at bounding box center [565, 496] width 24 height 24
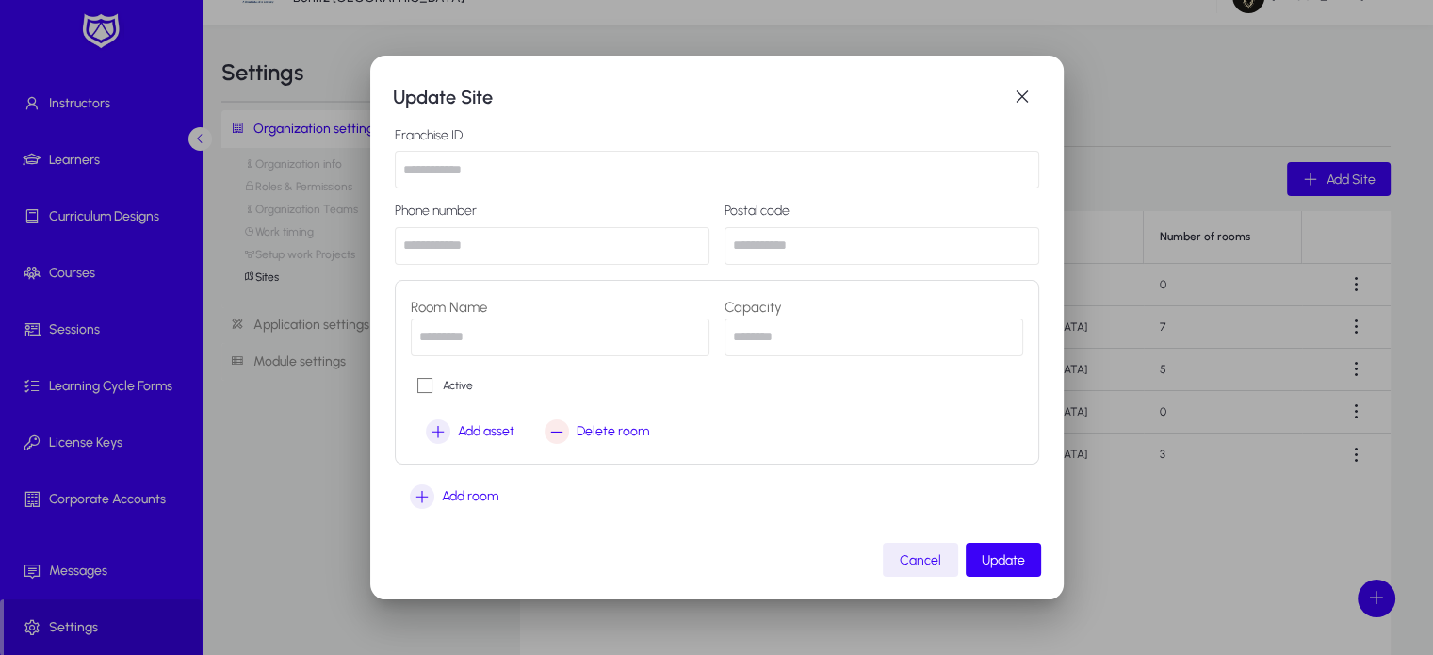
scroll to position [237, 0]
click at [473, 336] on input "text" at bounding box center [560, 338] width 299 height 38
type input "*****"
click at [787, 332] on input "number" at bounding box center [873, 338] width 299 height 38
type input "*"
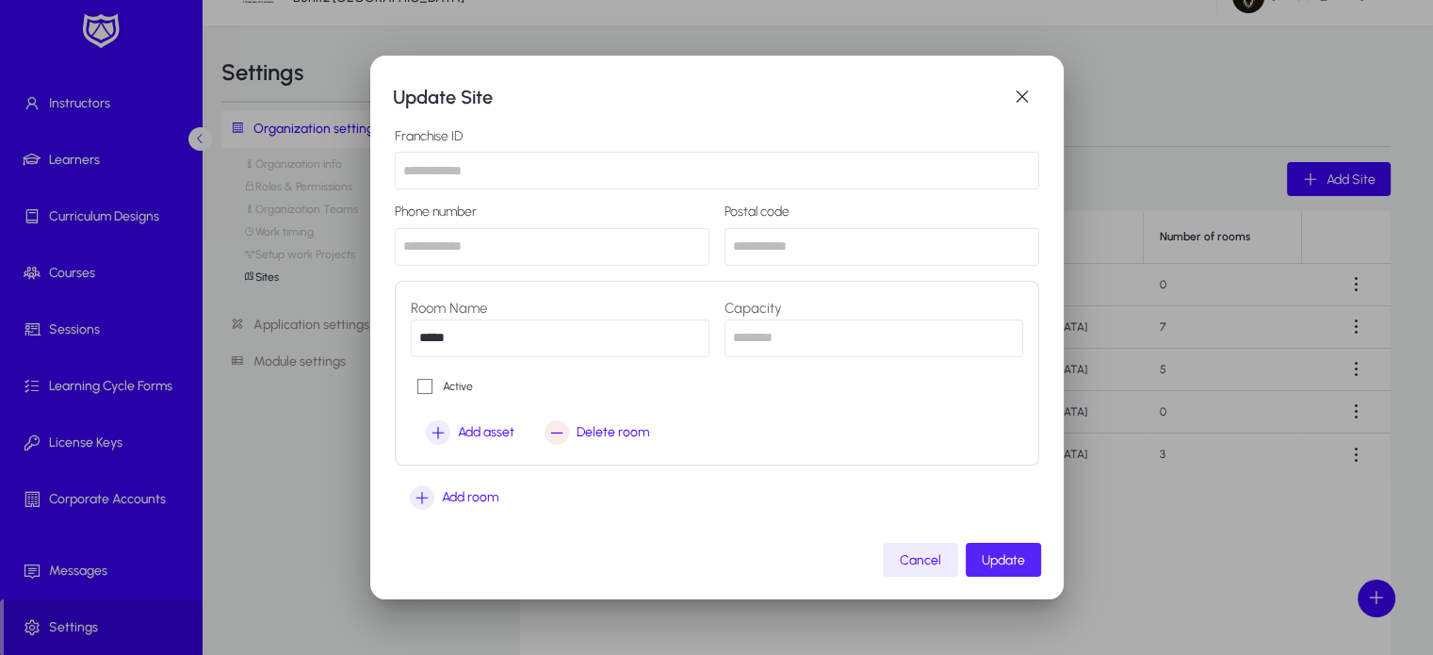
click at [994, 562] on span "Update" at bounding box center [1002, 560] width 43 height 16
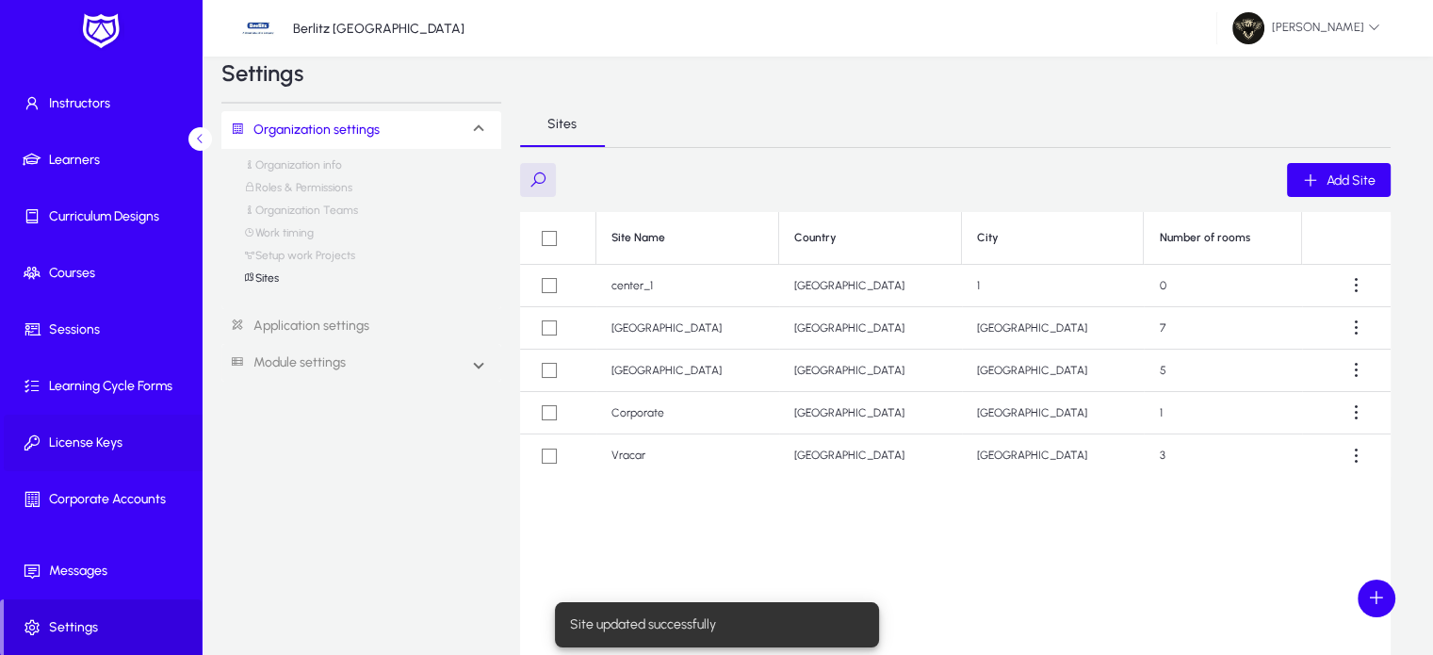
scroll to position [0, 0]
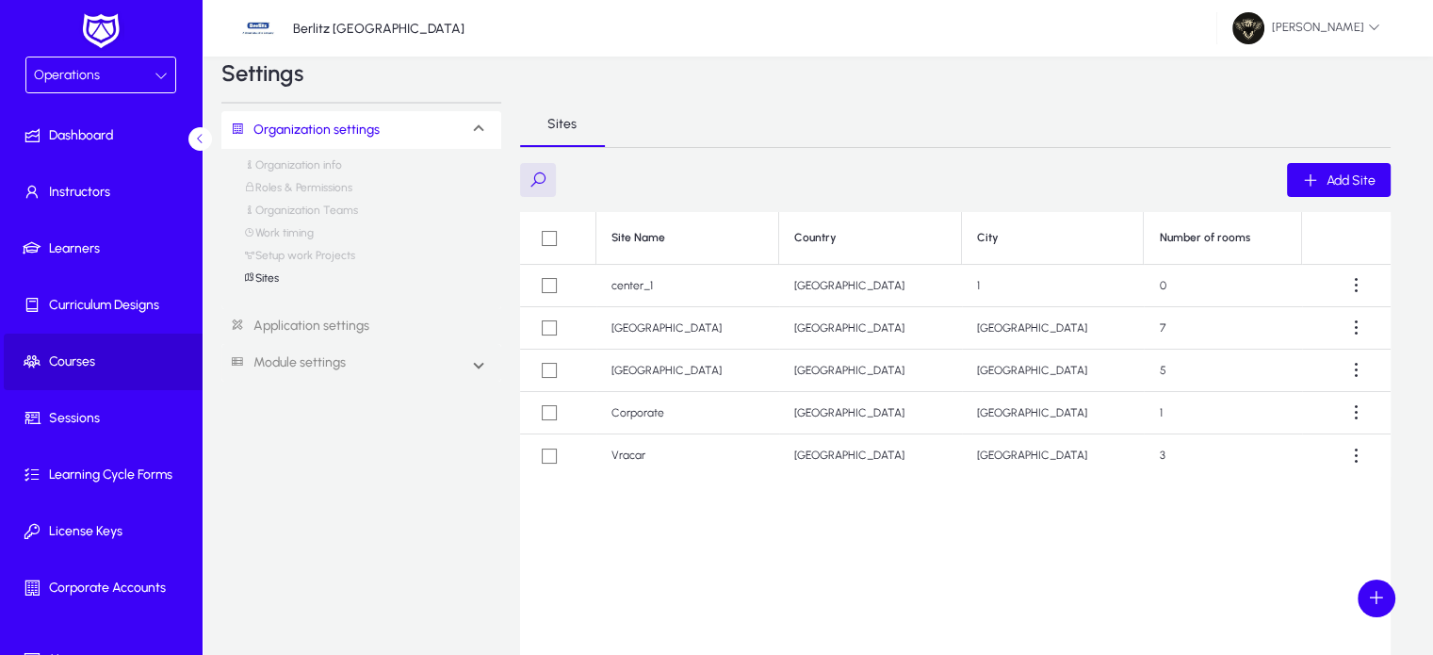
click at [120, 365] on span "Courses" at bounding box center [105, 361] width 202 height 19
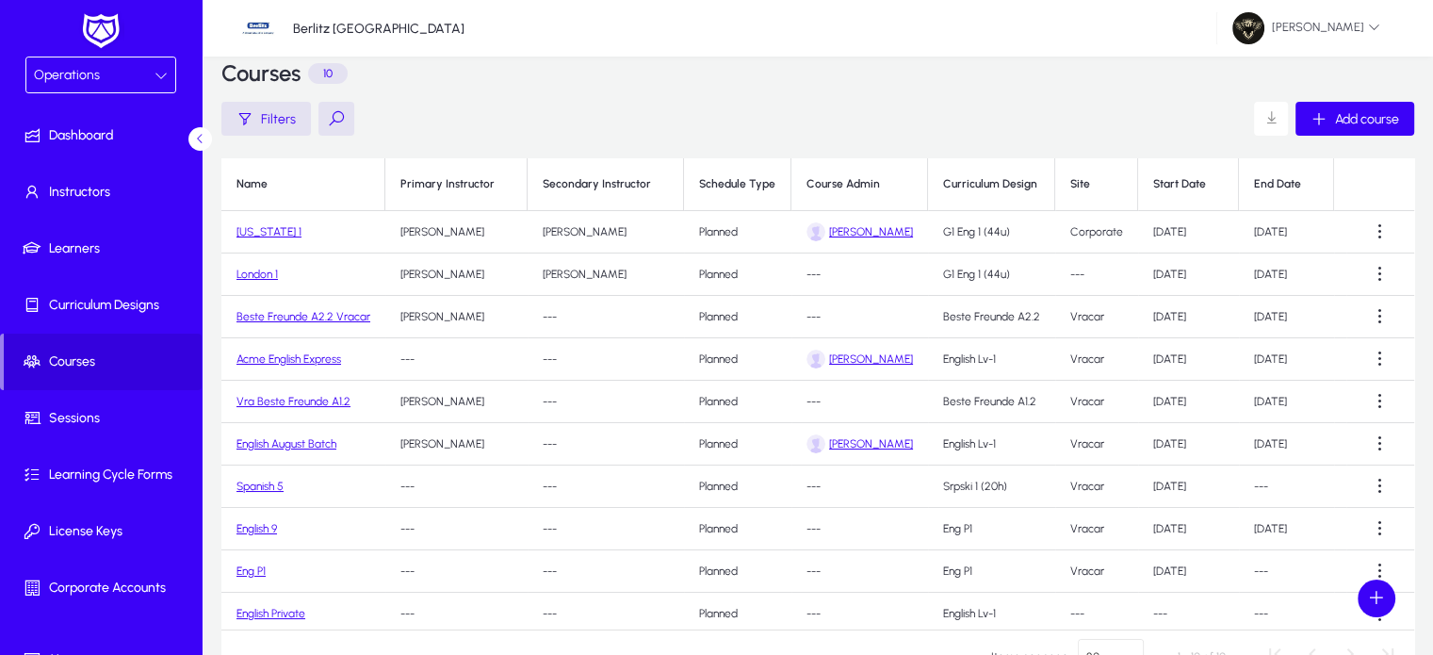
click at [274, 231] on link "[US_STATE] 1" at bounding box center [268, 231] width 65 height 13
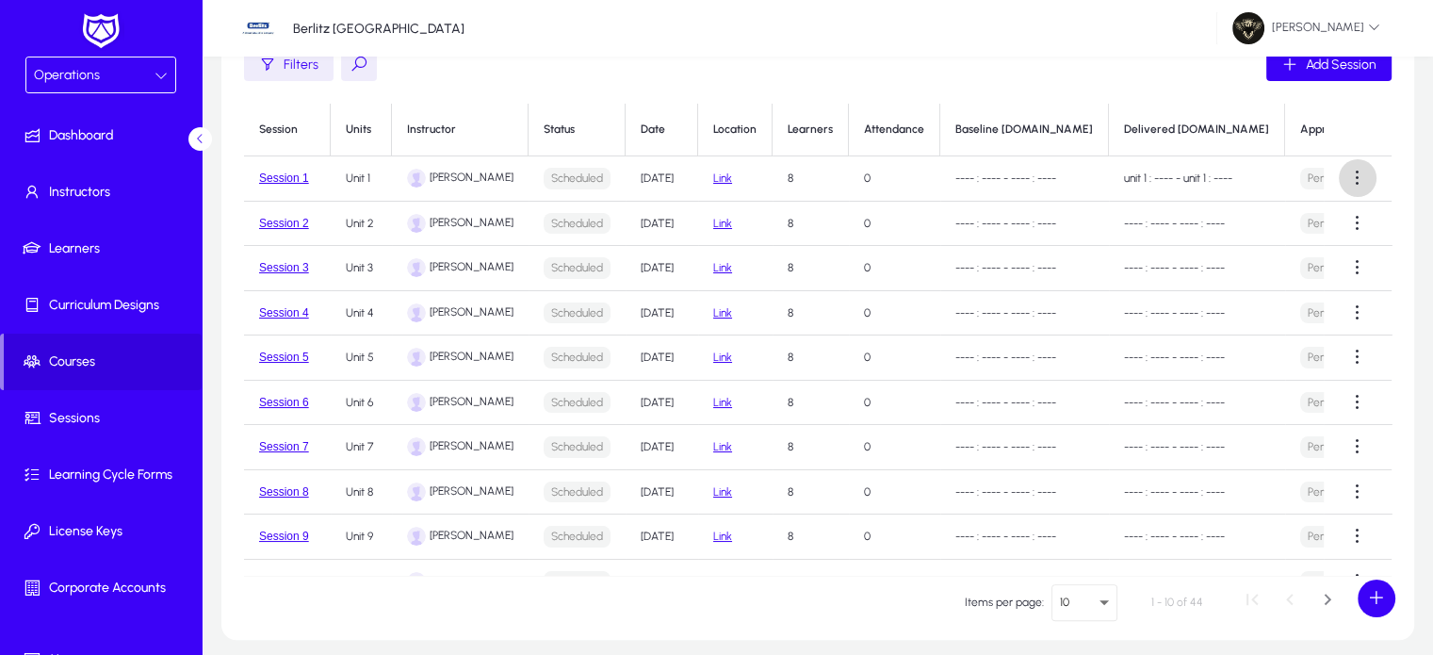
click at [1357, 176] on span at bounding box center [1357, 178] width 38 height 38
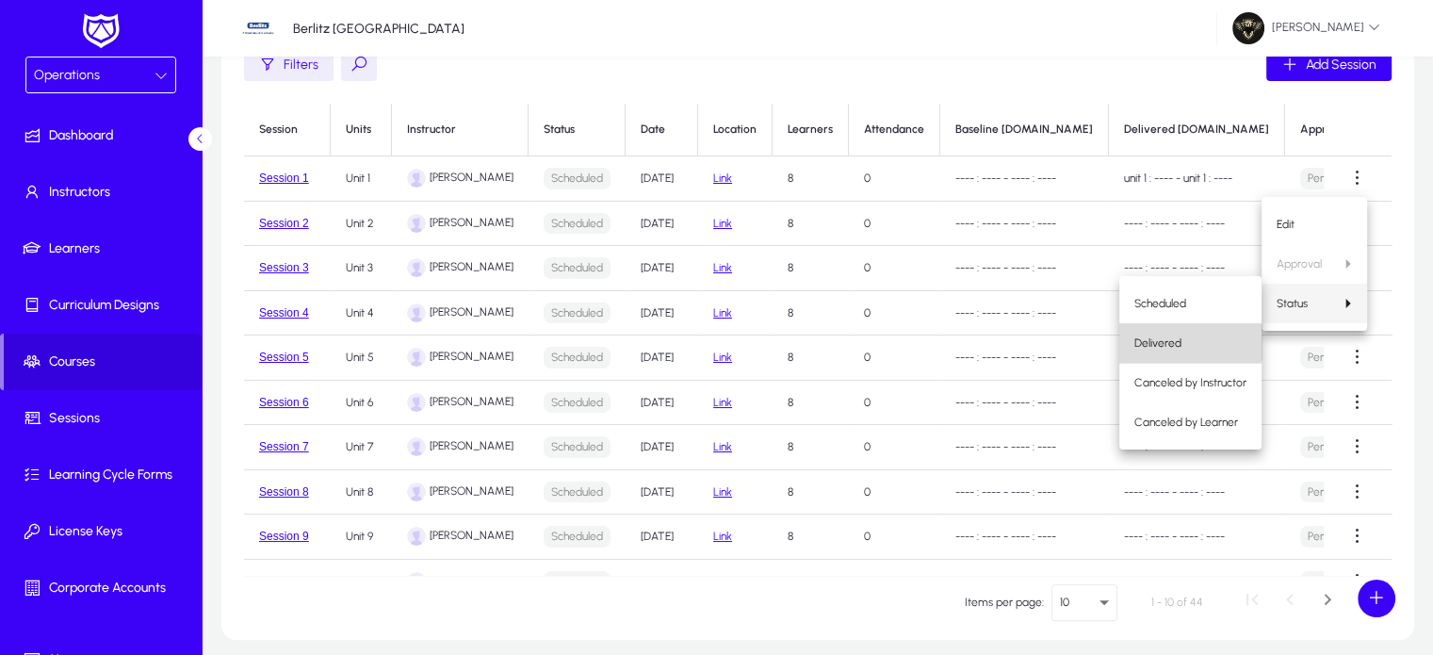
click at [1172, 334] on span "Delivered" at bounding box center [1190, 342] width 112 height 17
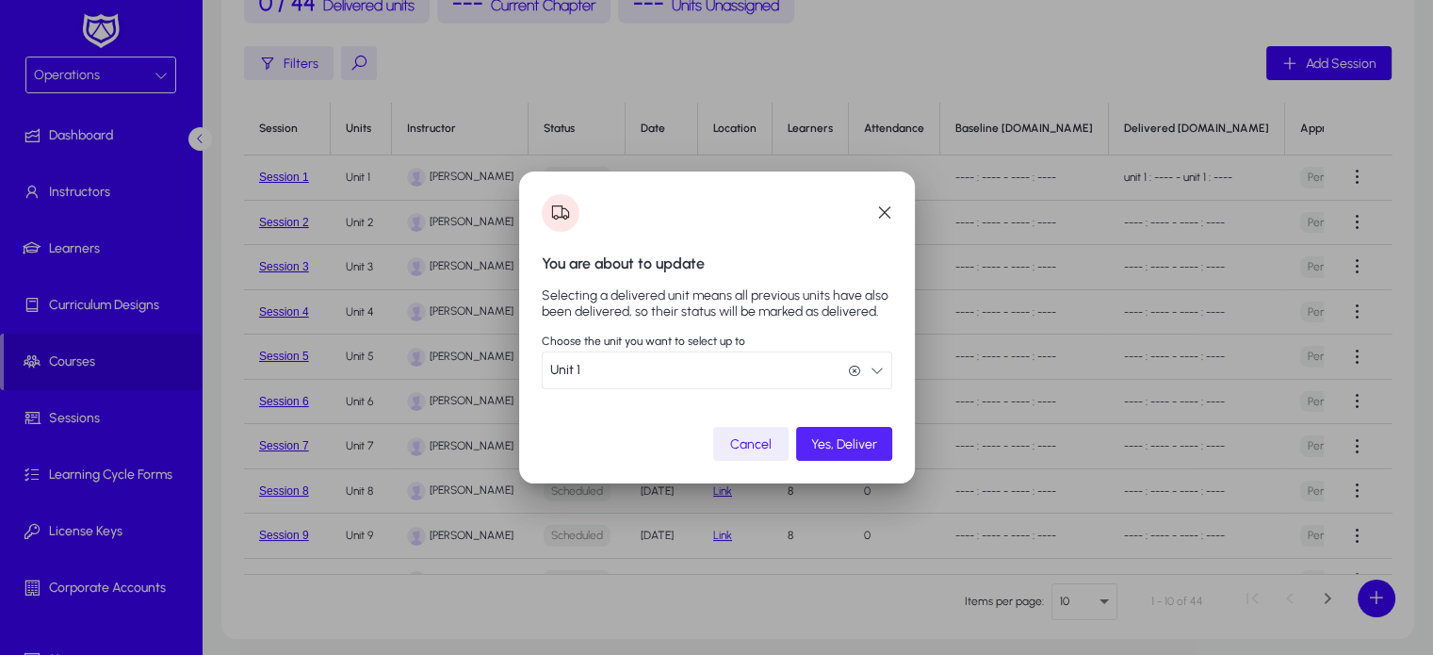
click at [851, 446] on span "Yes, Deliver" at bounding box center [844, 444] width 66 height 16
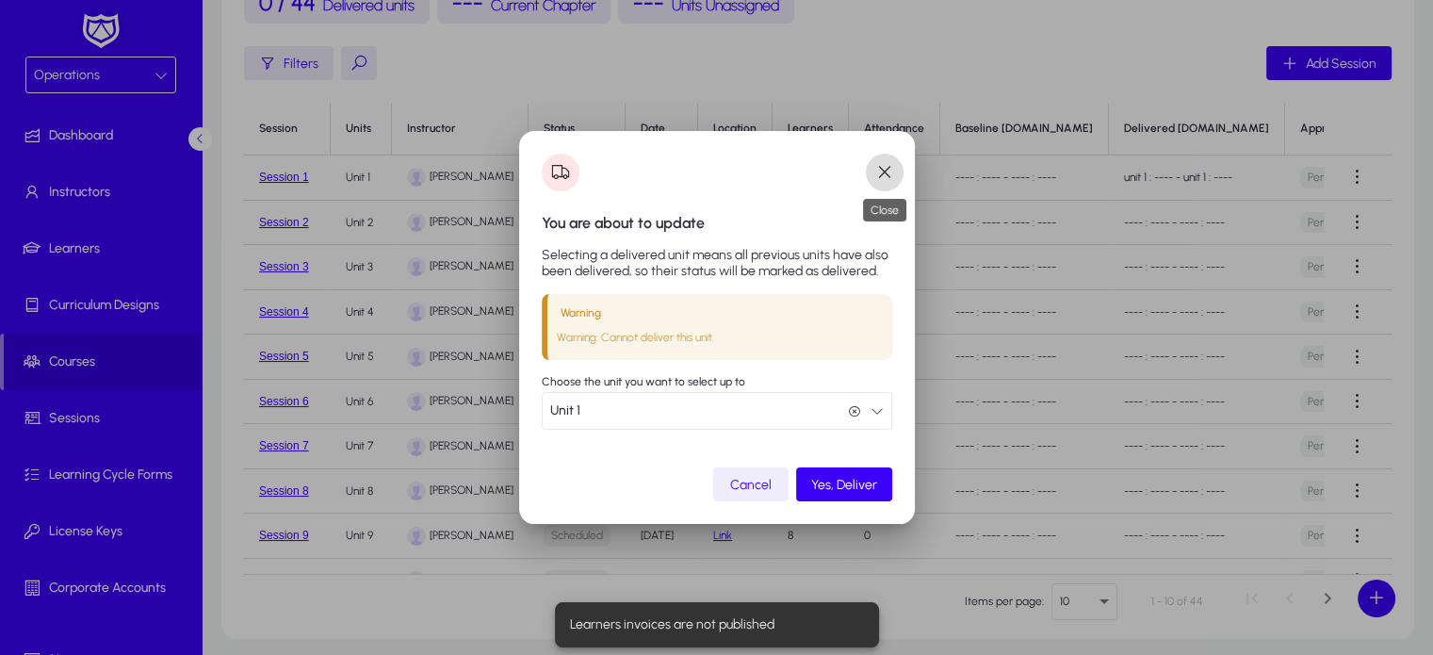
click at [871, 171] on span "button" at bounding box center [885, 173] width 38 height 38
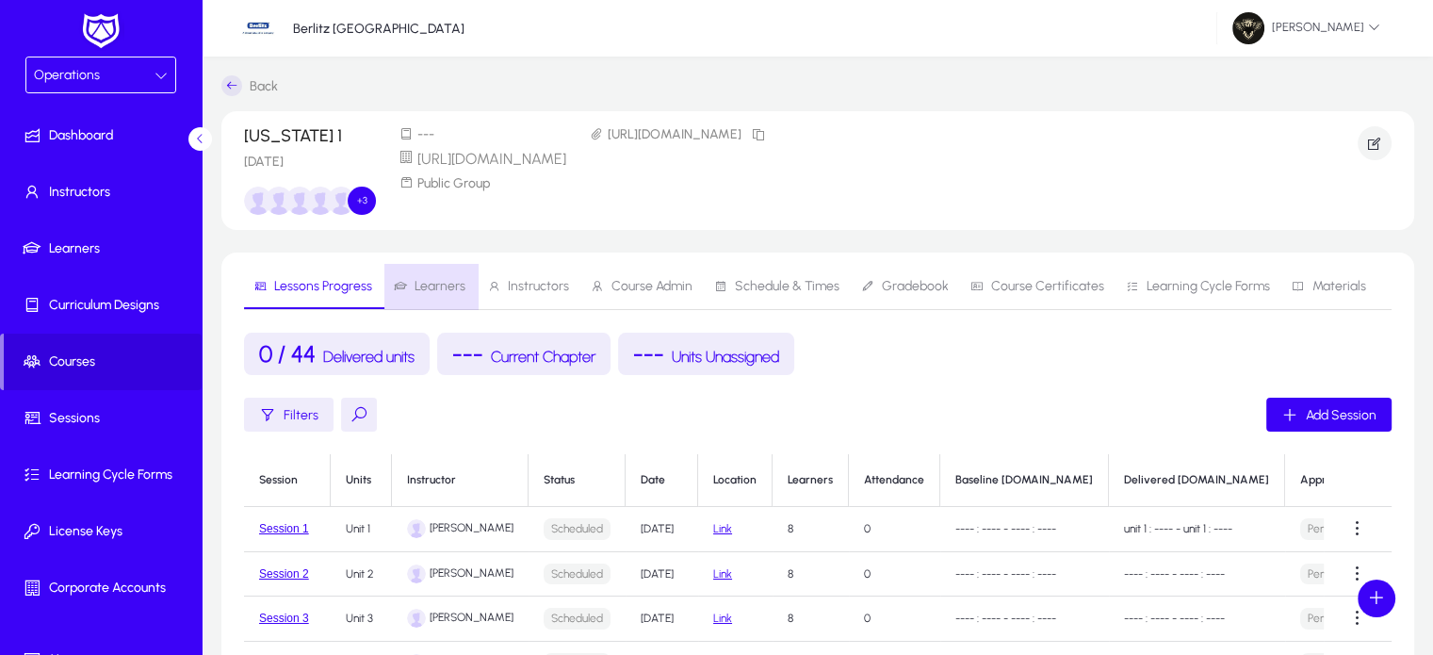
click at [446, 290] on span "Learners" at bounding box center [439, 286] width 51 height 13
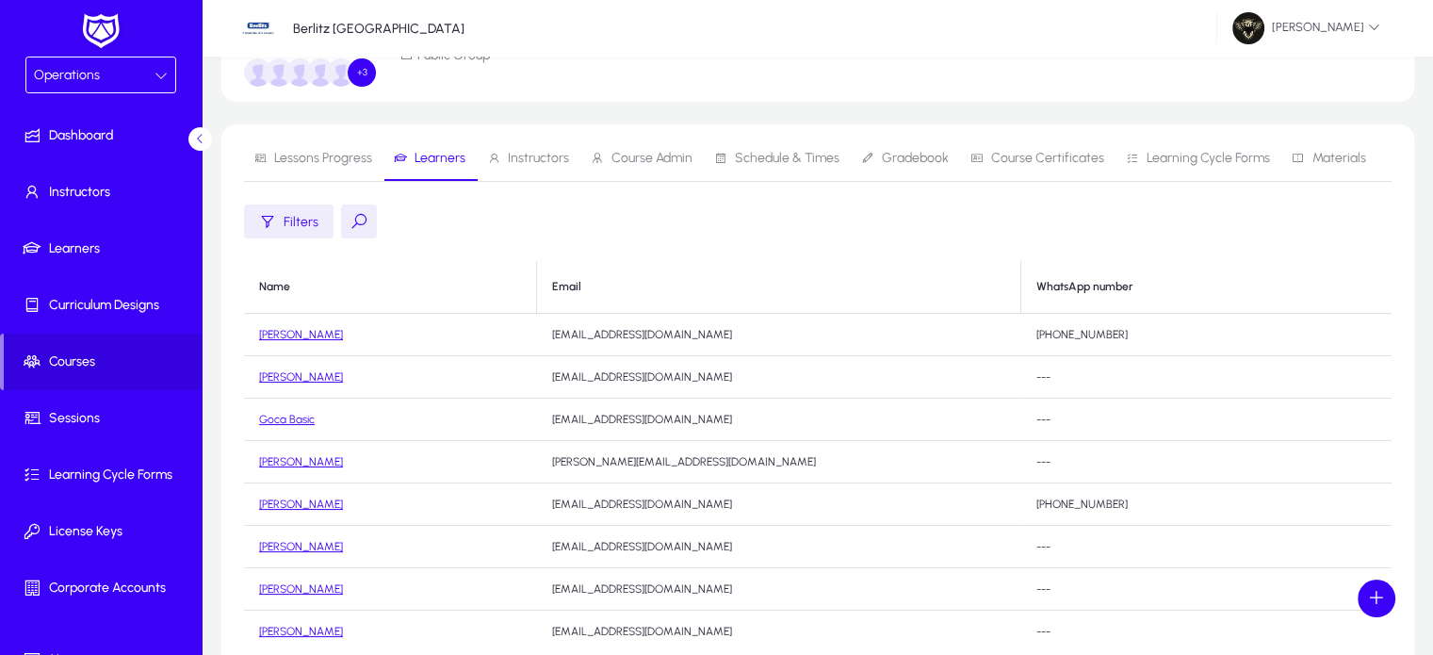
scroll to position [80, 0]
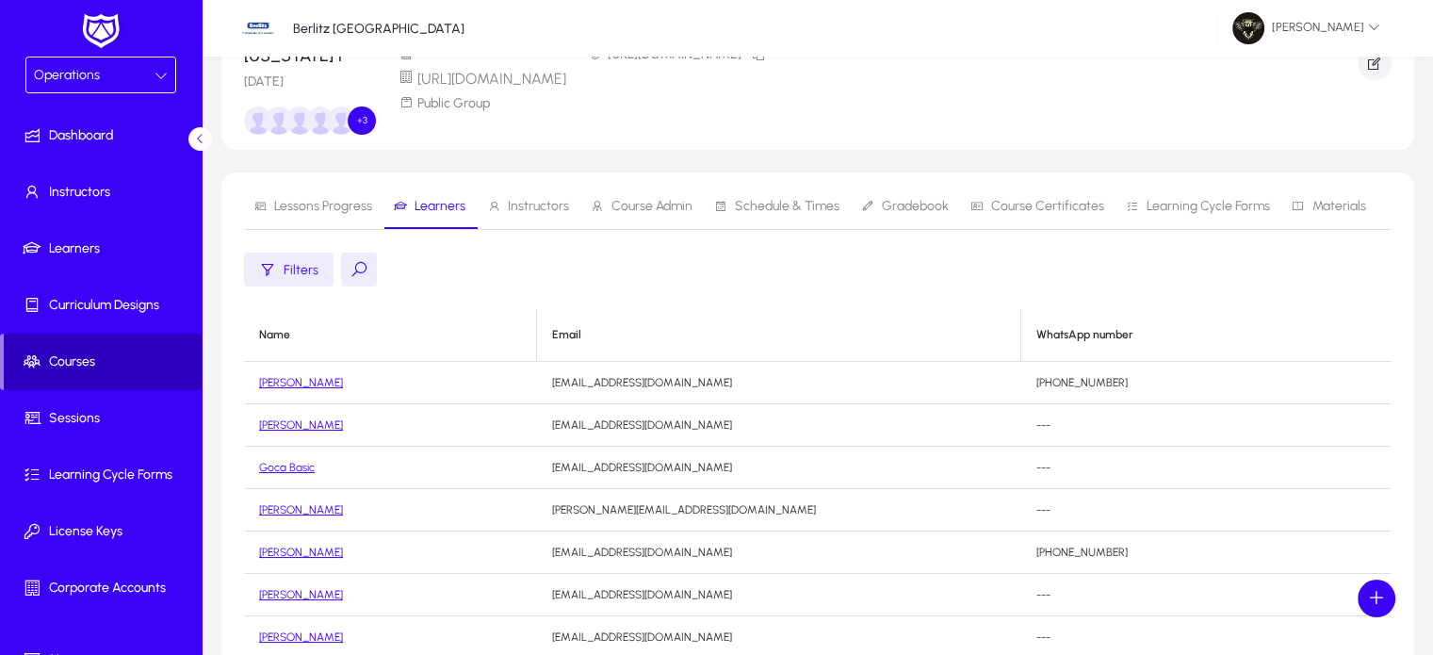
click at [123, 365] on span "Courses" at bounding box center [103, 361] width 198 height 19
